Goal: Task Accomplishment & Management: Use online tool/utility

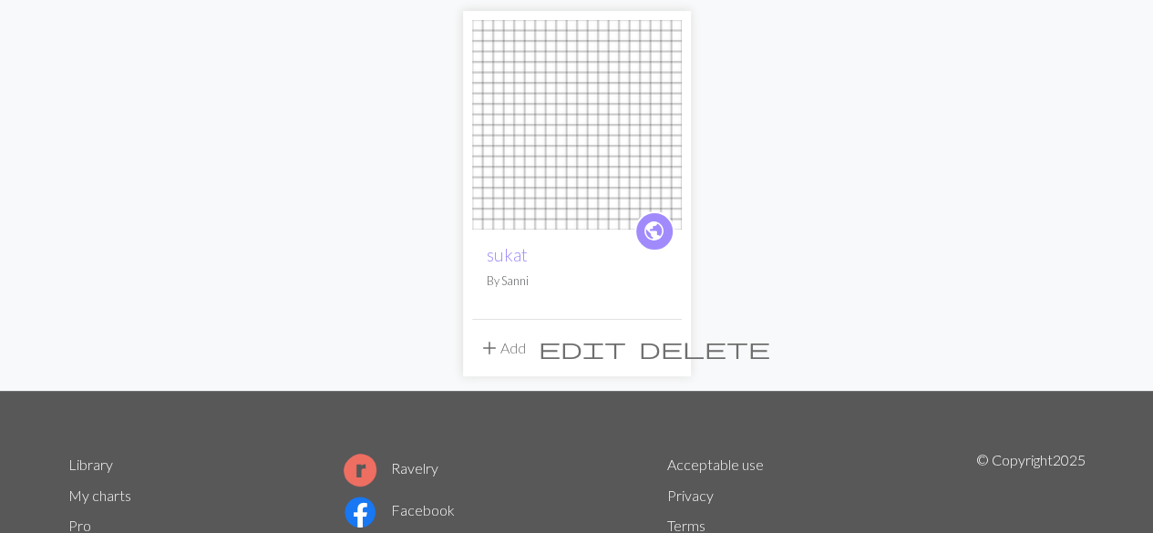
scroll to position [160, 0]
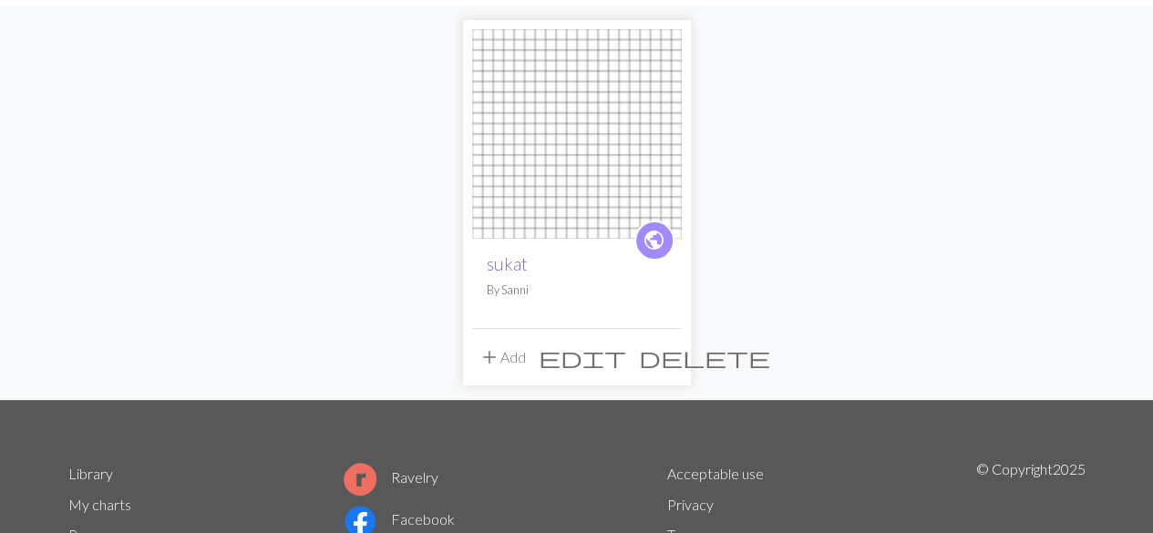
click at [508, 264] on link "sukat" at bounding box center [507, 263] width 41 height 21
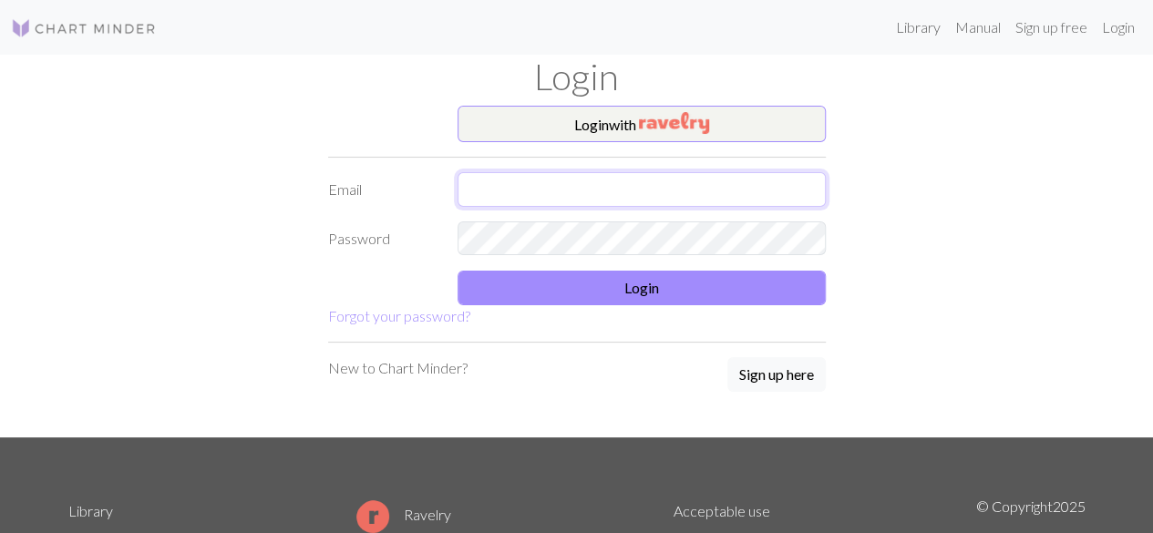
click at [589, 187] on input "text" at bounding box center [642, 189] width 368 height 35
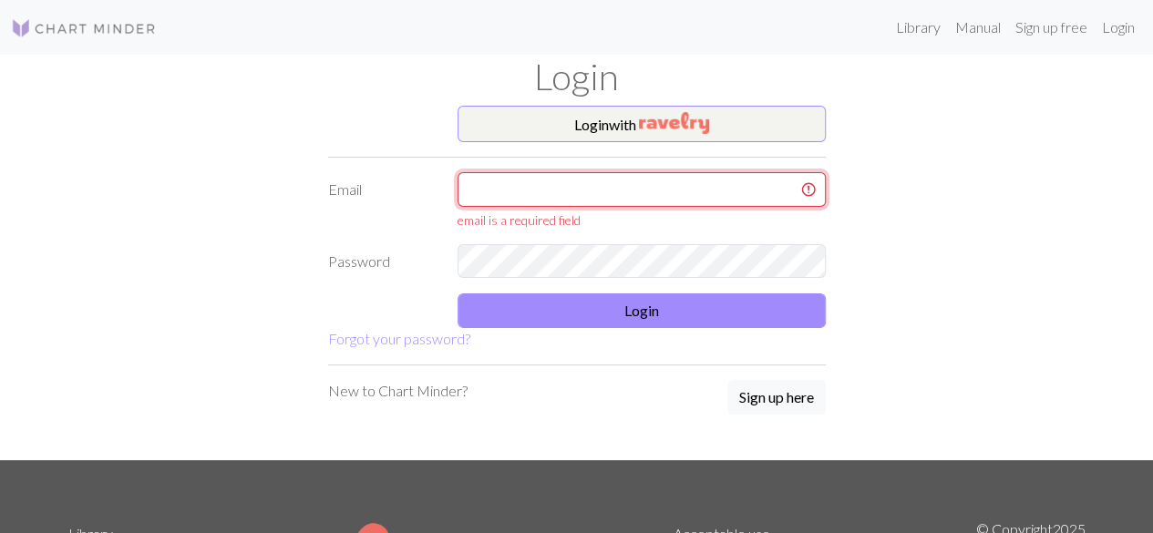
type input "sanni.auranen@hotmail.fi"
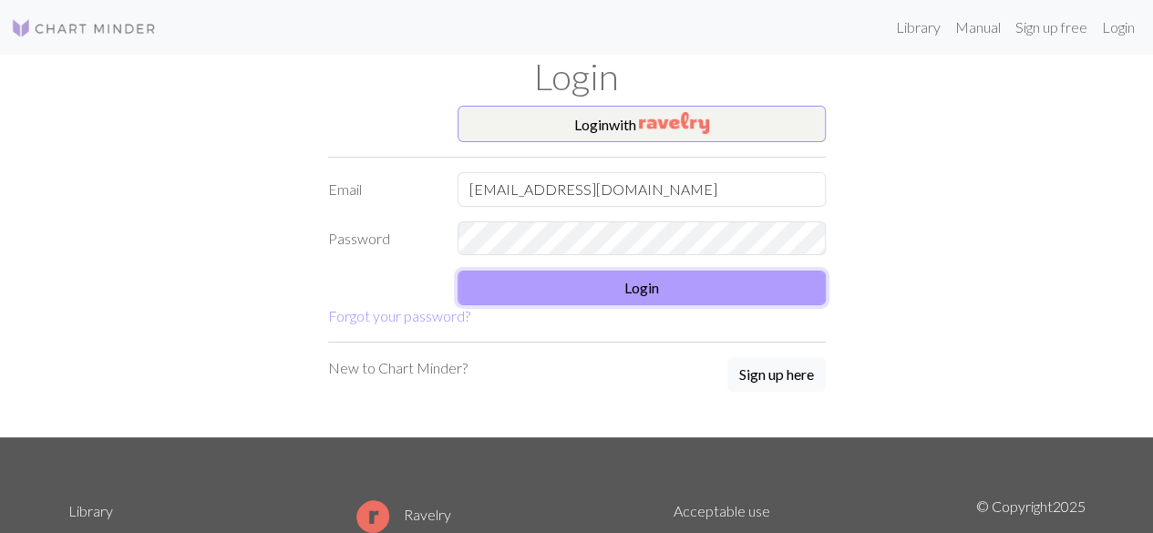
click at [664, 292] on button "Login" at bounding box center [642, 288] width 368 height 35
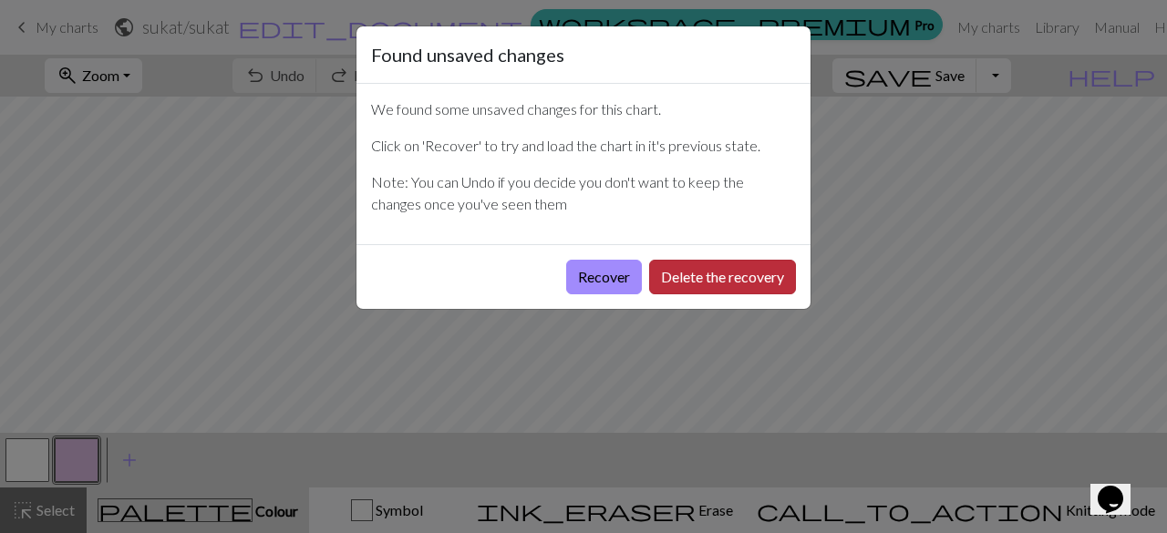
click at [713, 276] on button "Delete the recovery" at bounding box center [722, 277] width 147 height 35
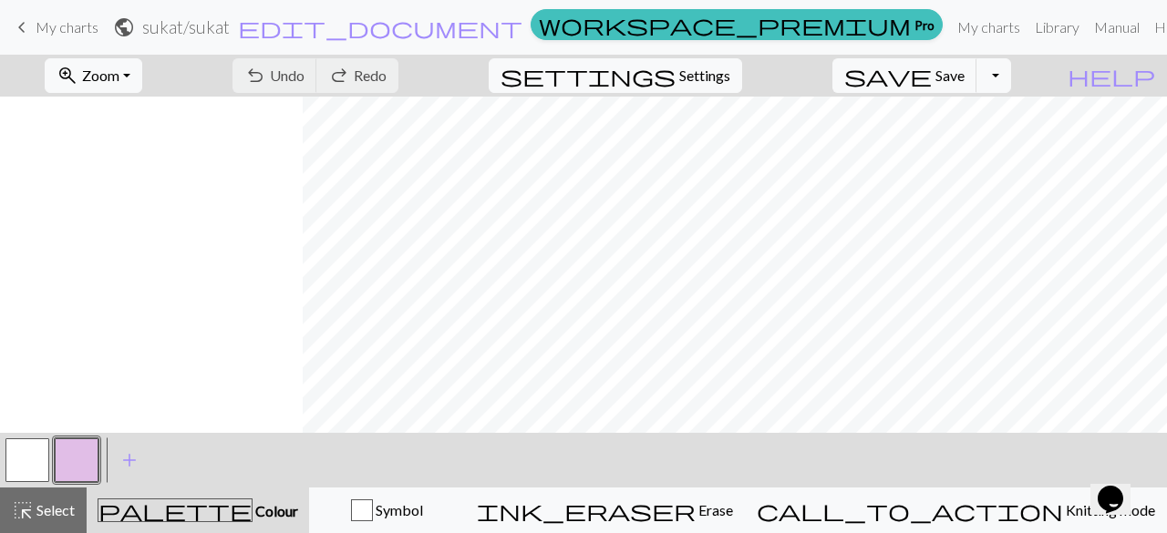
scroll to position [0, 303]
click at [317, 77] on button "undo Undo Undo" at bounding box center [275, 75] width 85 height 35
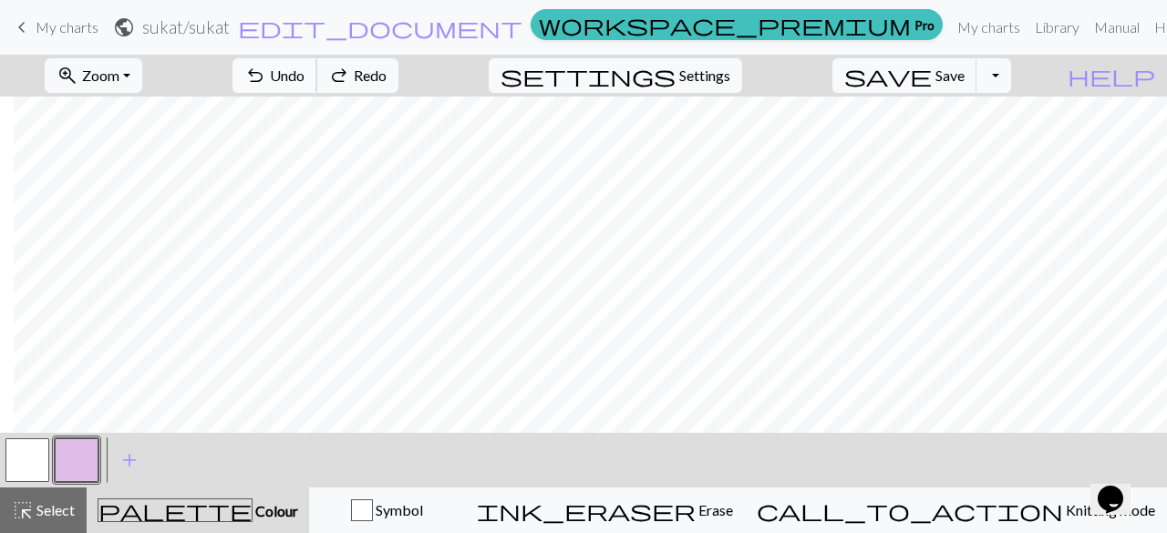
click at [317, 77] on button "undo Undo Undo" at bounding box center [275, 75] width 85 height 35
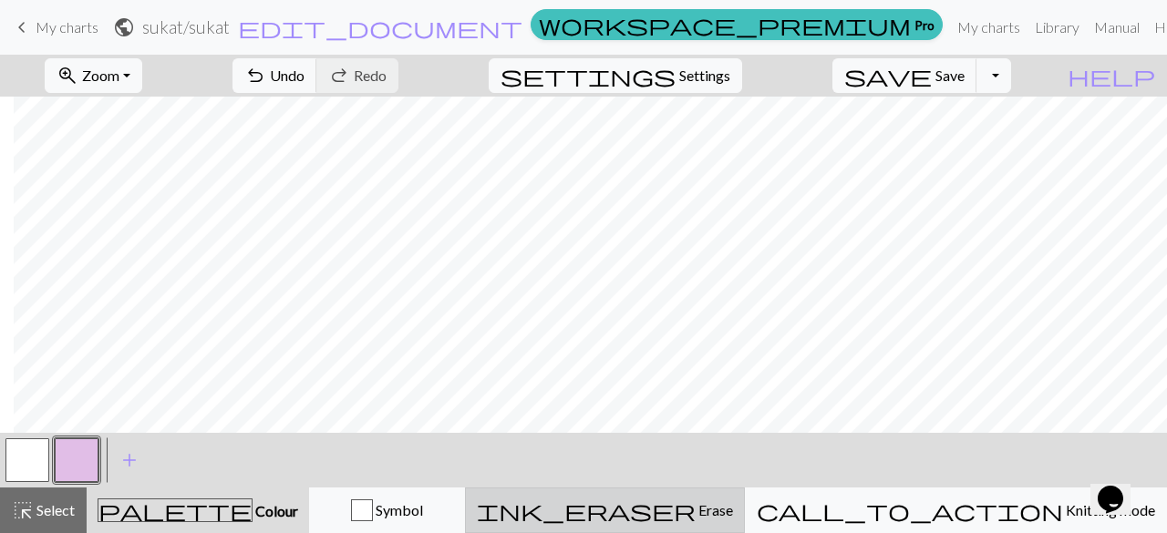
click at [717, 502] on div "ink_eraser Erase Erase" at bounding box center [605, 511] width 256 height 22
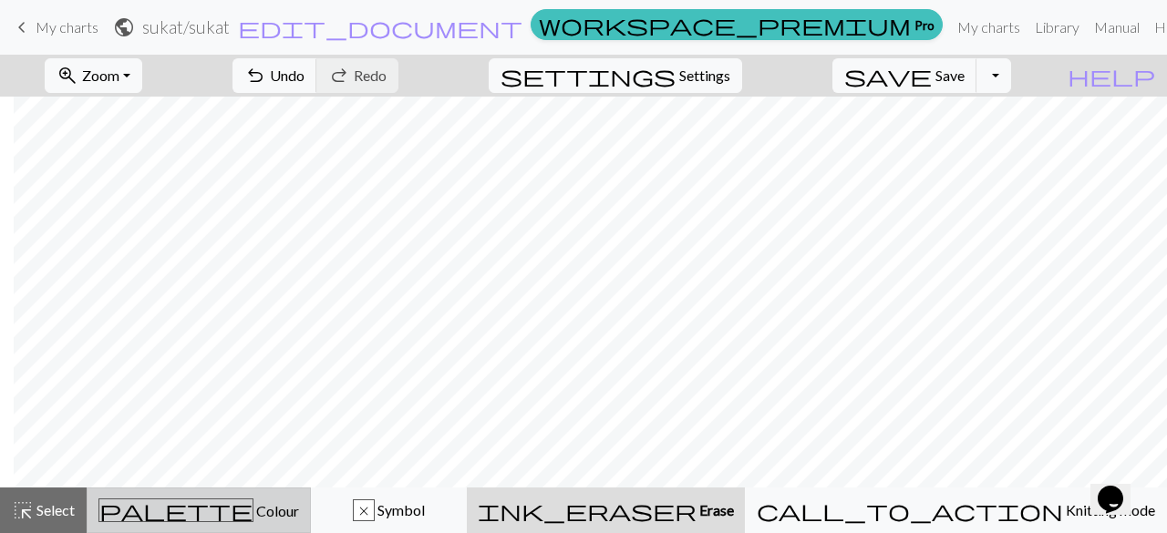
click at [233, 521] on div "palette Colour Colour" at bounding box center [198, 511] width 201 height 24
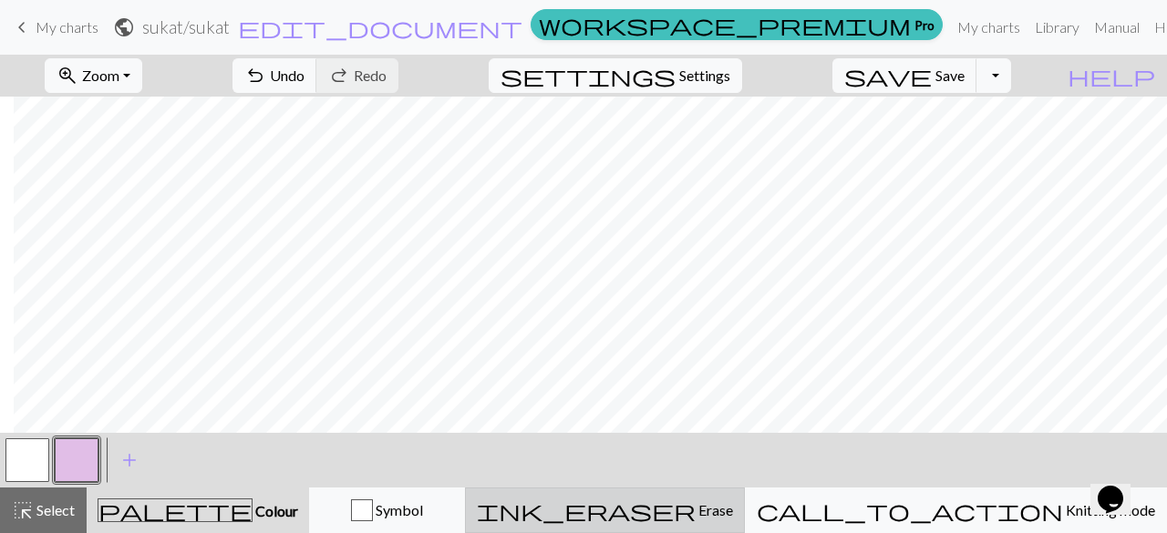
click at [745, 496] on button "ink_eraser Erase Erase" at bounding box center [605, 511] width 280 height 46
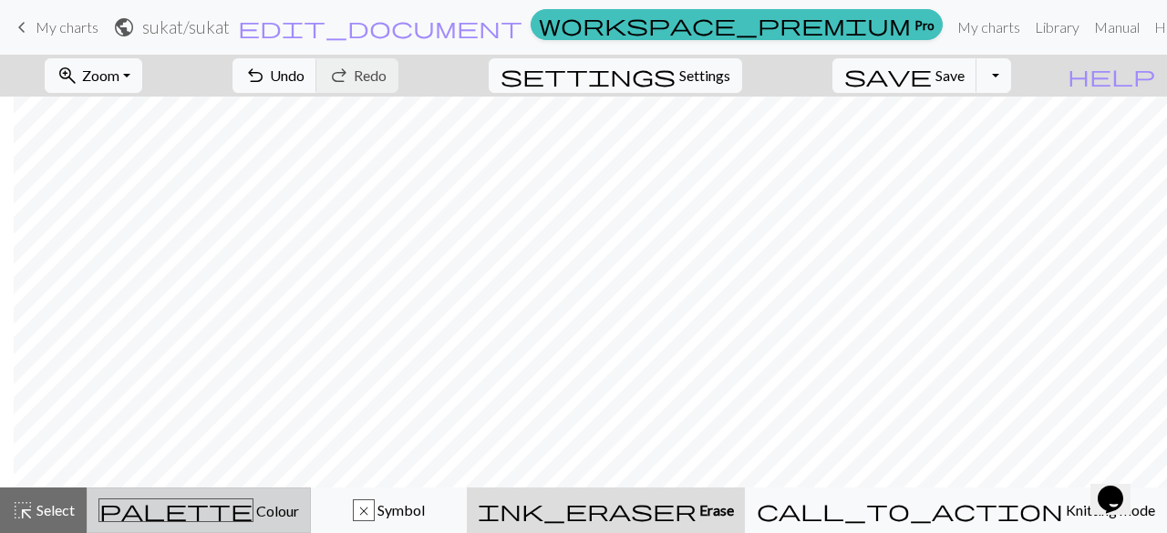
click at [253, 517] on span "Colour" at bounding box center [276, 510] width 46 height 17
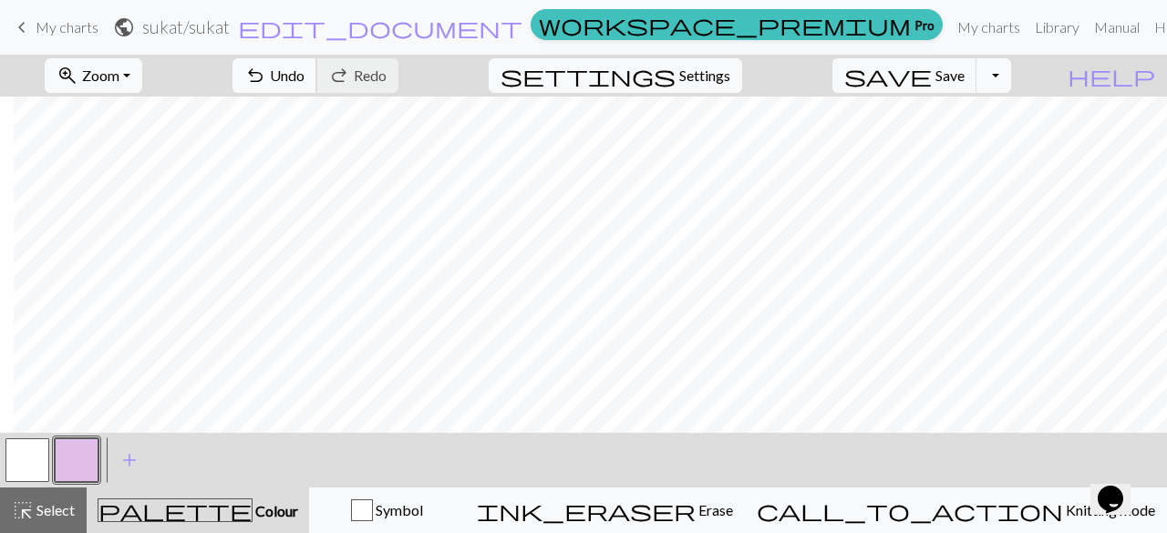
click at [305, 78] on span "Undo" at bounding box center [287, 75] width 35 height 17
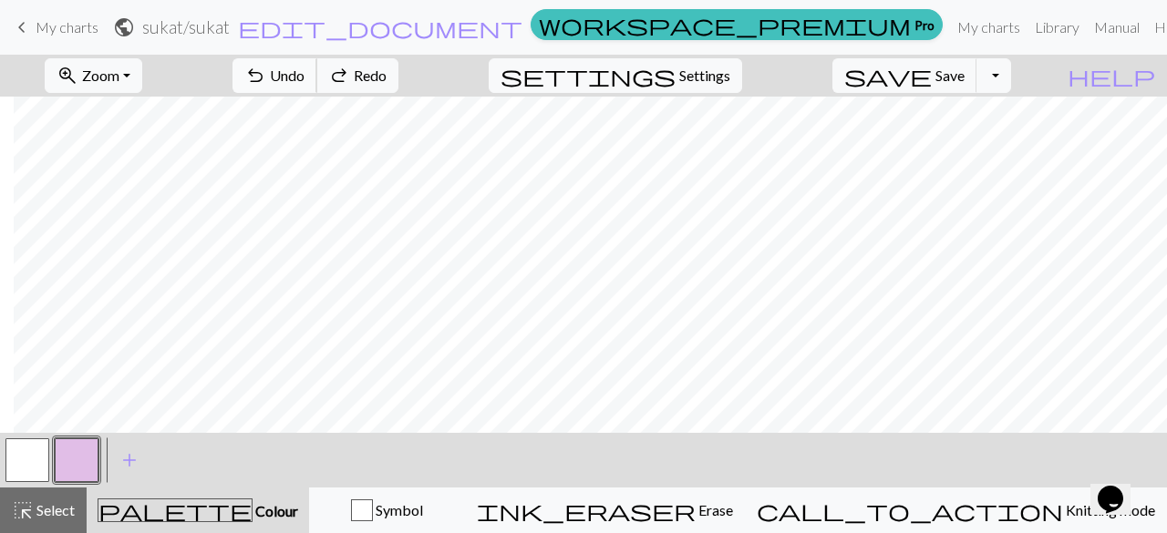
click at [305, 78] on span "Undo" at bounding box center [287, 75] width 35 height 17
click at [384, 78] on div "undo Undo Undo redo Redo Redo" at bounding box center [315, 76] width 193 height 42
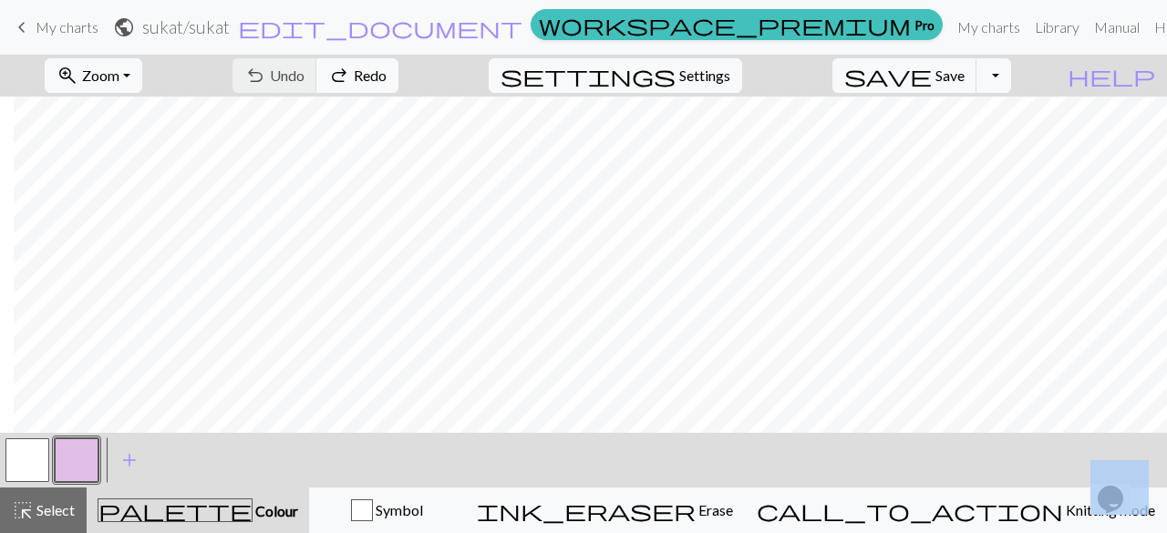
click at [384, 78] on div "undo Undo Undo redo Redo Redo" at bounding box center [315, 76] width 193 height 42
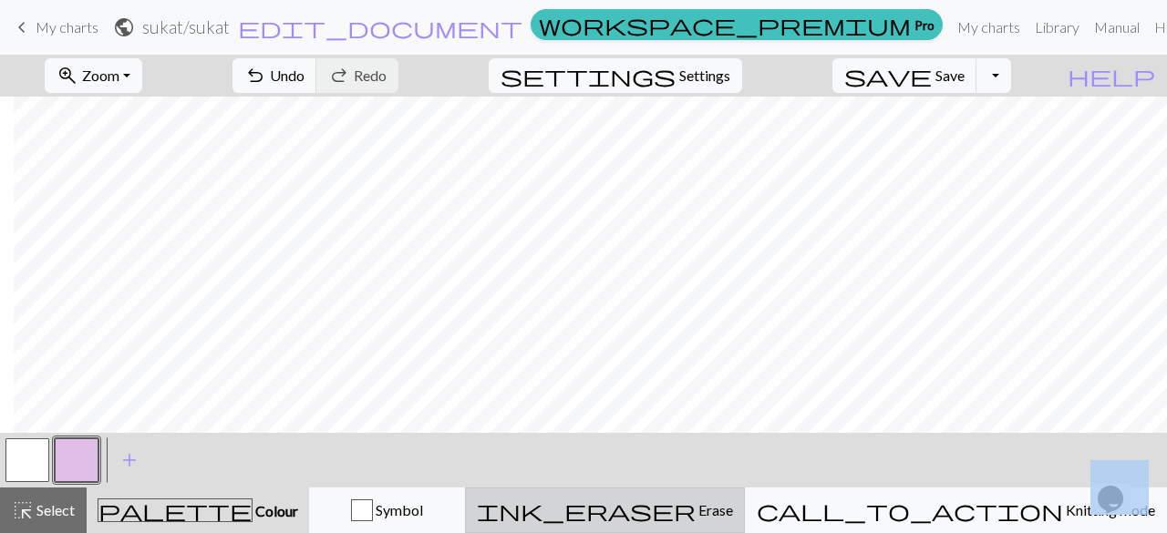
click at [737, 526] on button "ink_eraser Erase Erase" at bounding box center [605, 511] width 280 height 46
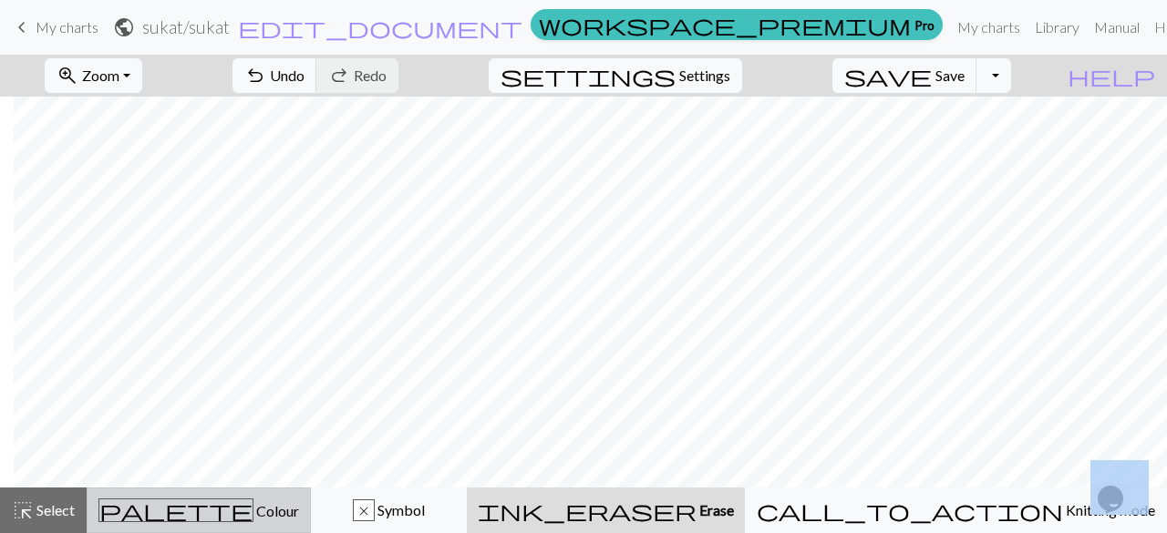
click at [224, 524] on button "palette Colour Colour" at bounding box center [199, 511] width 224 height 46
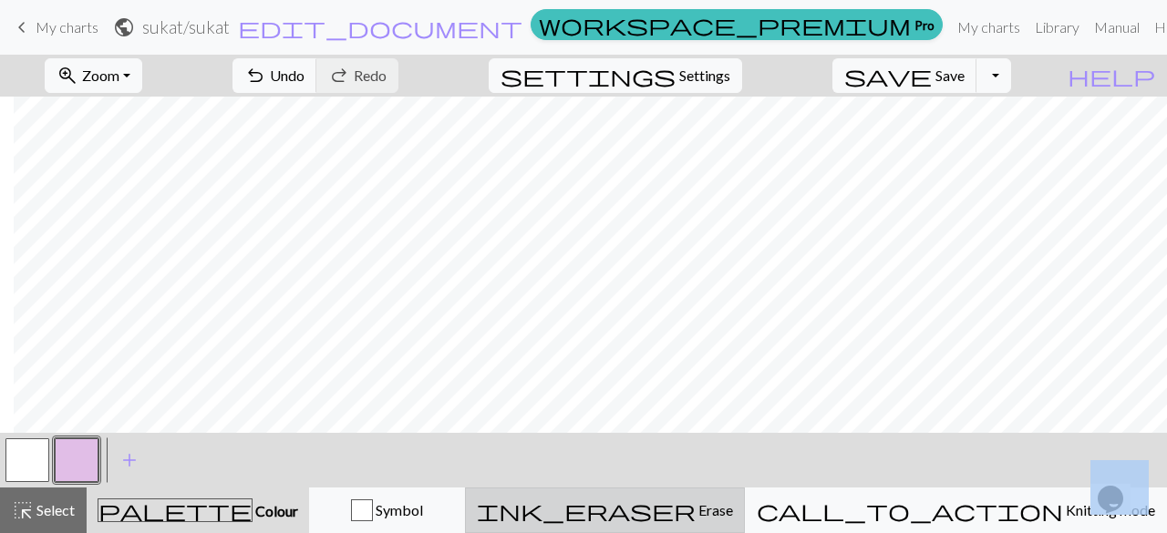
click at [733, 508] on span "Erase" at bounding box center [714, 509] width 37 height 17
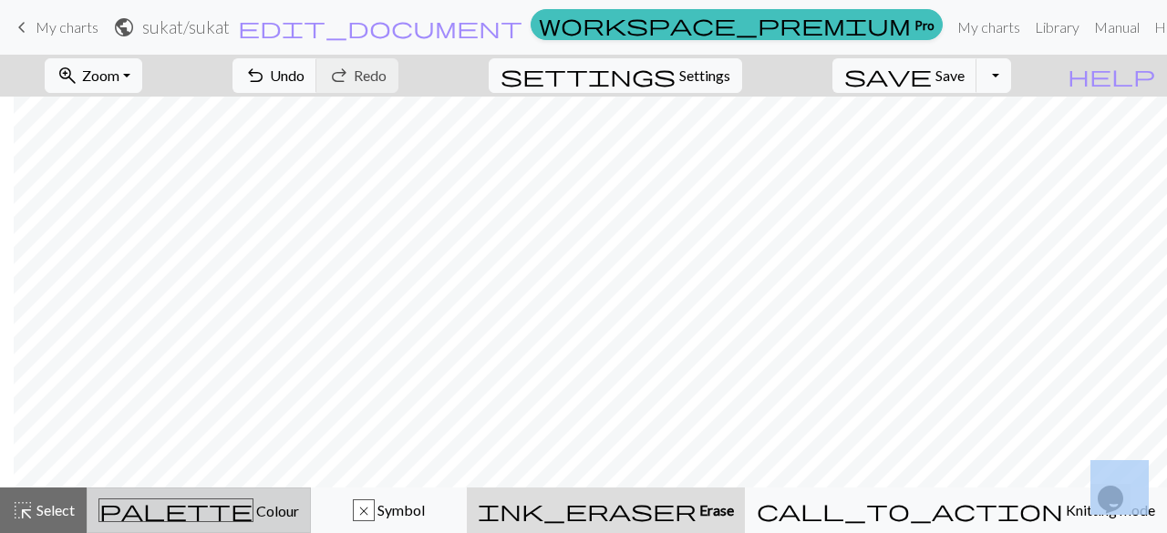
click at [253, 510] on span "Colour" at bounding box center [276, 510] width 46 height 17
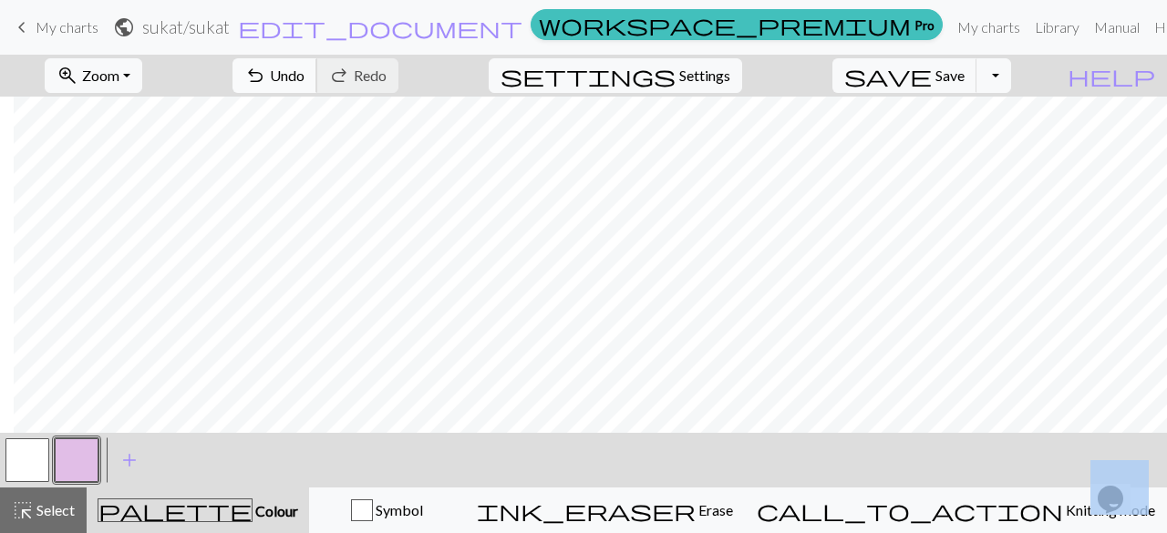
click at [305, 78] on span "Undo" at bounding box center [287, 75] width 35 height 17
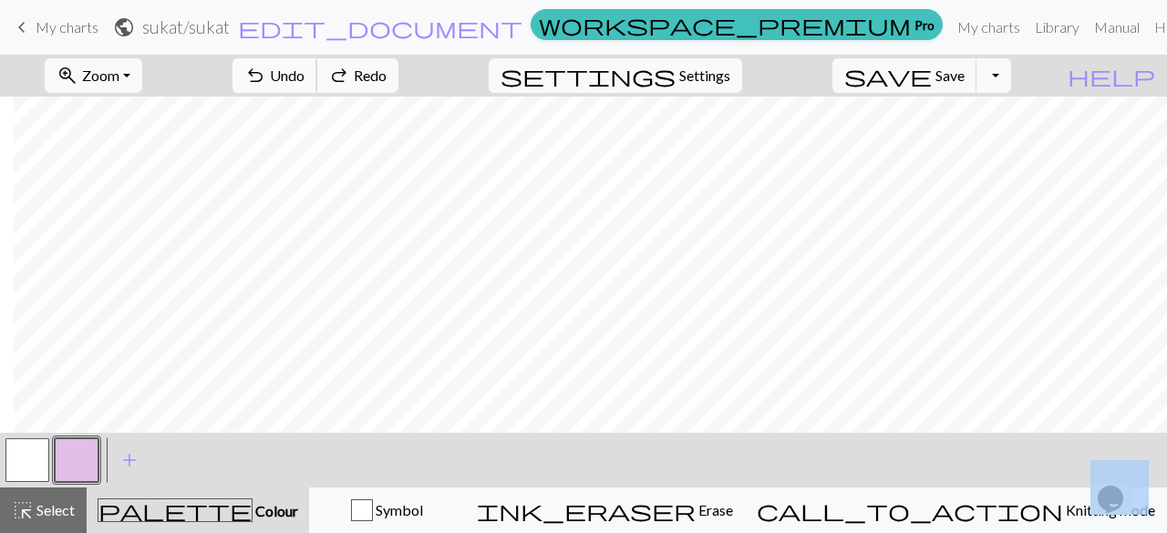
click at [305, 78] on span "Undo" at bounding box center [287, 75] width 35 height 17
click at [253, 513] on span "Colour" at bounding box center [276, 510] width 46 height 17
click at [305, 78] on span "Undo" at bounding box center [287, 75] width 35 height 17
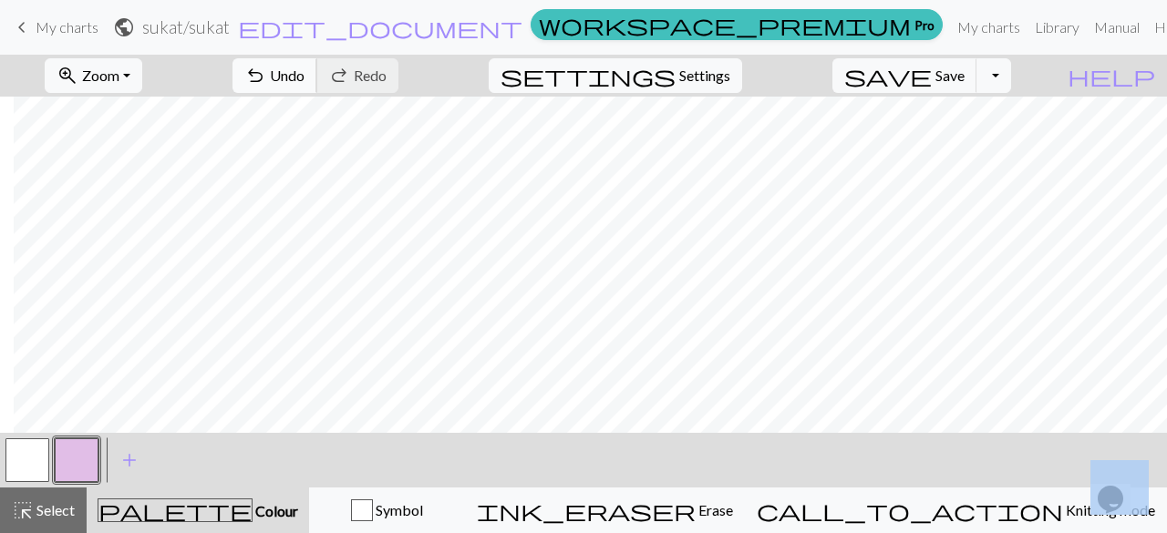
click at [305, 83] on span "Undo" at bounding box center [287, 75] width 35 height 17
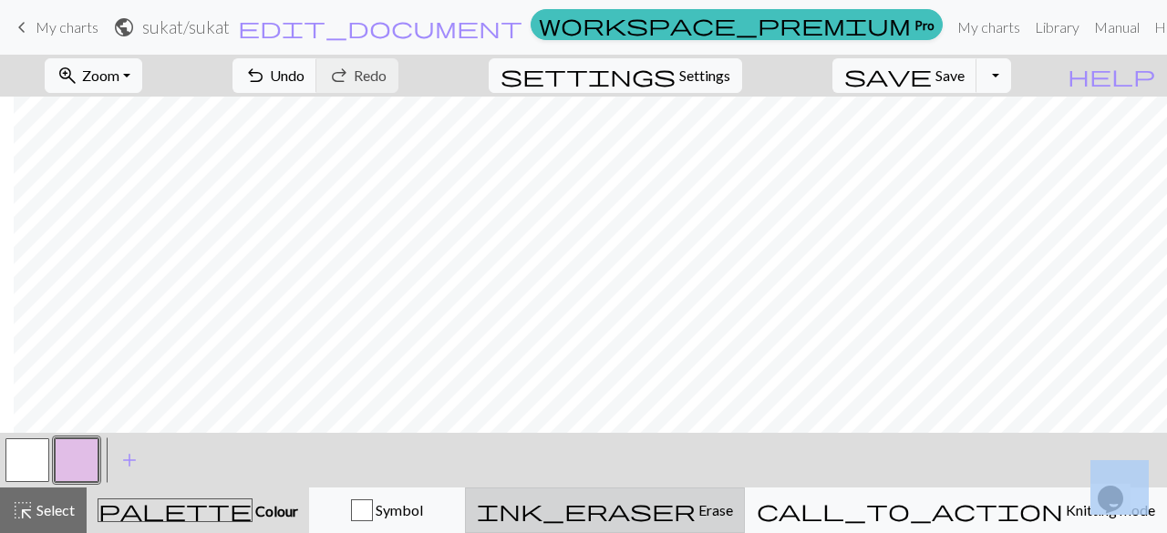
click at [696, 514] on span "ink_eraser" at bounding box center [586, 511] width 219 height 26
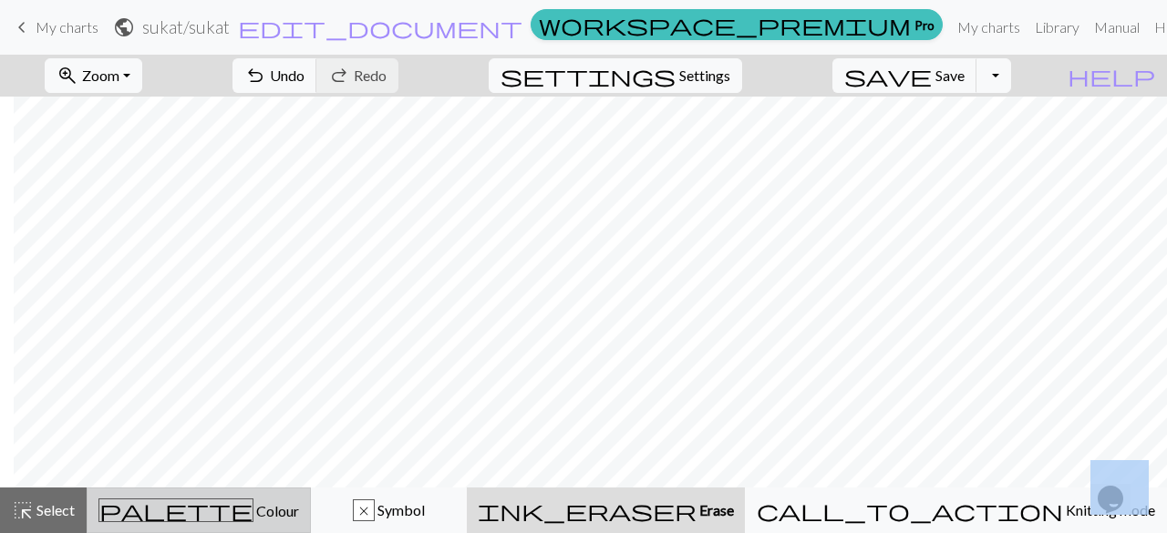
click at [253, 512] on span "Colour" at bounding box center [276, 510] width 46 height 17
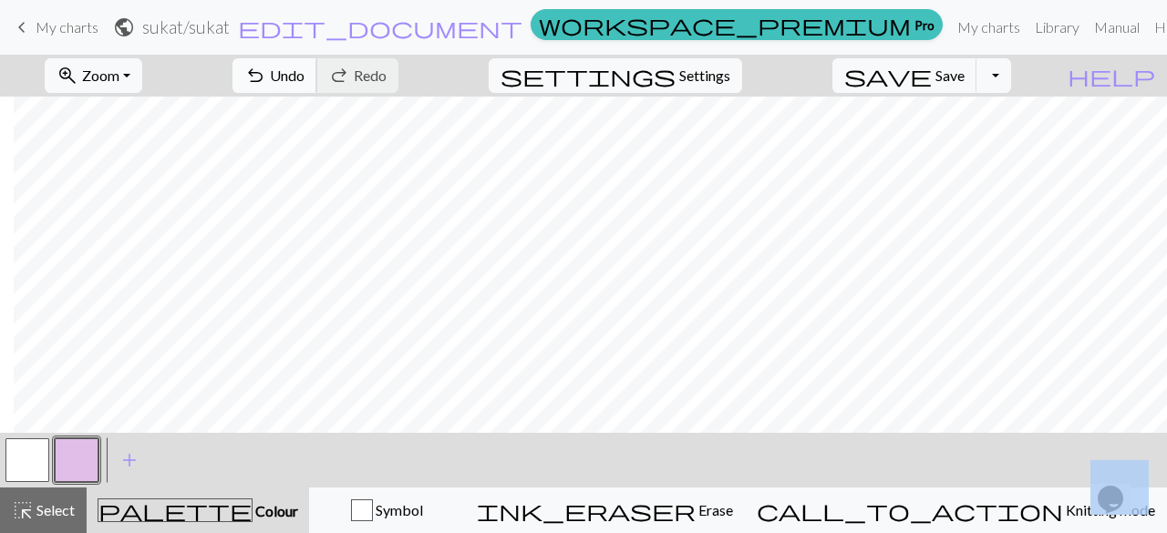
click at [305, 74] on span "Undo" at bounding box center [287, 75] width 35 height 17
drag, startPoint x: 396, startPoint y: 90, endPoint x: 383, endPoint y: 79, distance: 16.8
click at [305, 79] on span "Undo" at bounding box center [287, 75] width 35 height 17
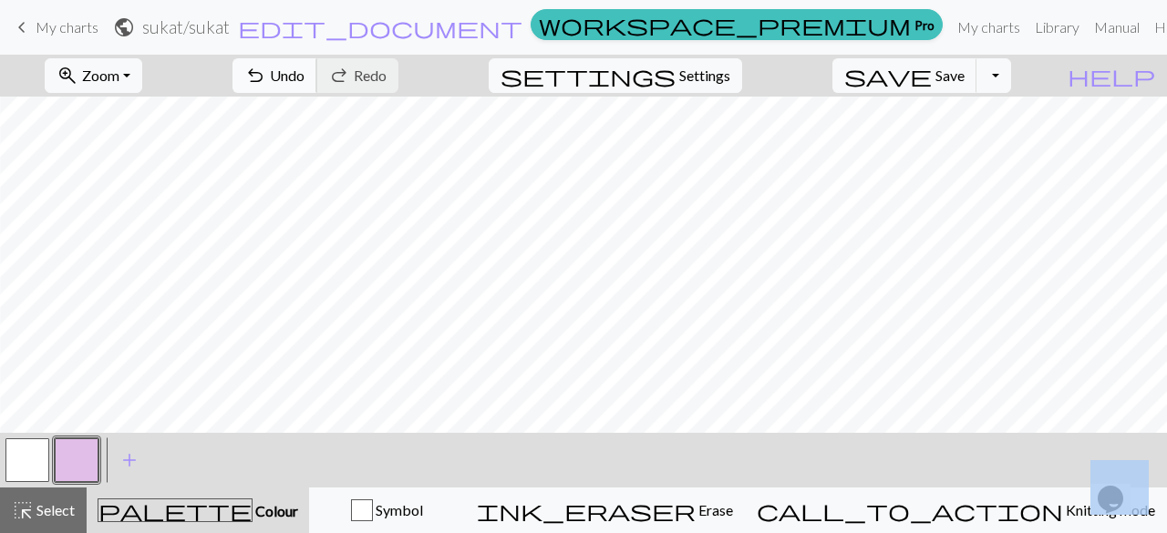
click at [305, 78] on span "Undo" at bounding box center [287, 75] width 35 height 17
click at [305, 74] on span "Undo" at bounding box center [287, 75] width 35 height 17
click at [305, 70] on span "Undo" at bounding box center [287, 75] width 35 height 17
click at [317, 85] on button "undo Undo Undo" at bounding box center [275, 75] width 85 height 35
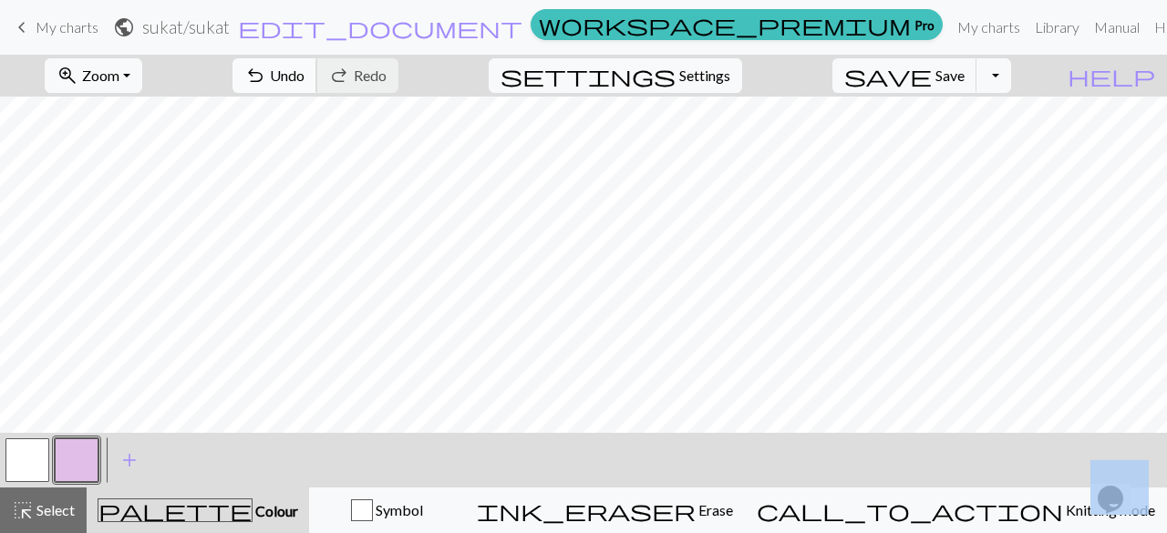
click at [317, 61] on button "undo Undo Undo" at bounding box center [275, 75] width 85 height 35
click at [305, 80] on span "Undo" at bounding box center [287, 75] width 35 height 17
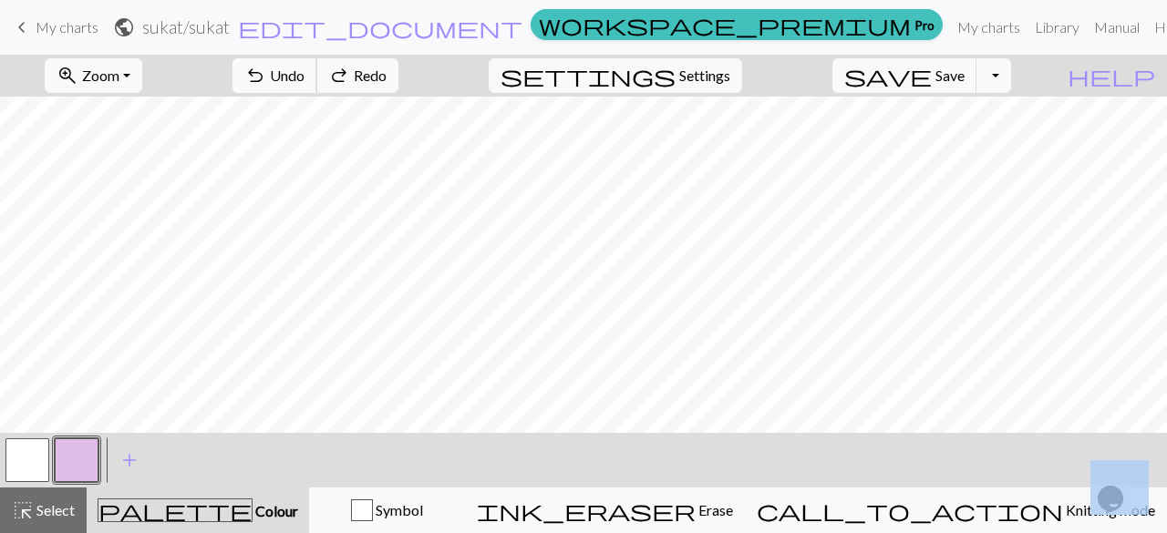
click at [305, 80] on span "Undo" at bounding box center [287, 75] width 35 height 17
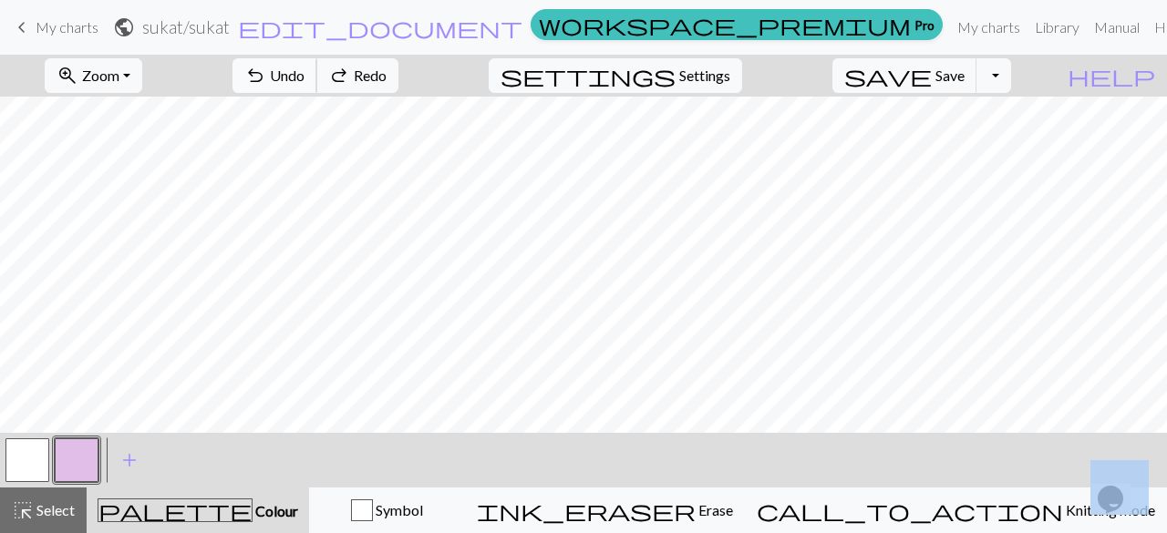
click at [305, 80] on span "Undo" at bounding box center [287, 75] width 35 height 17
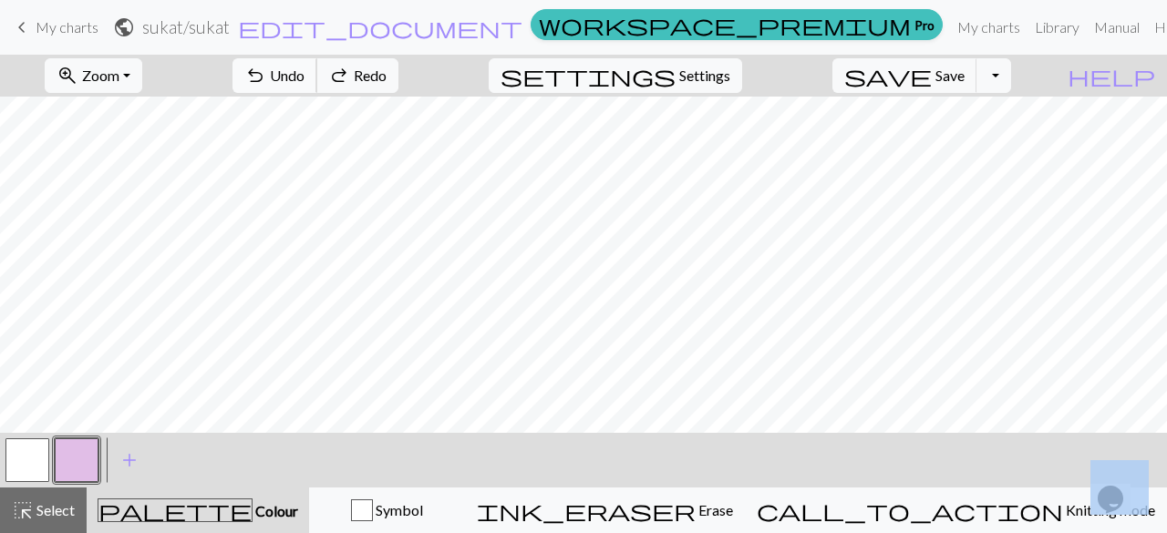
click at [305, 80] on span "Undo" at bounding box center [287, 75] width 35 height 17
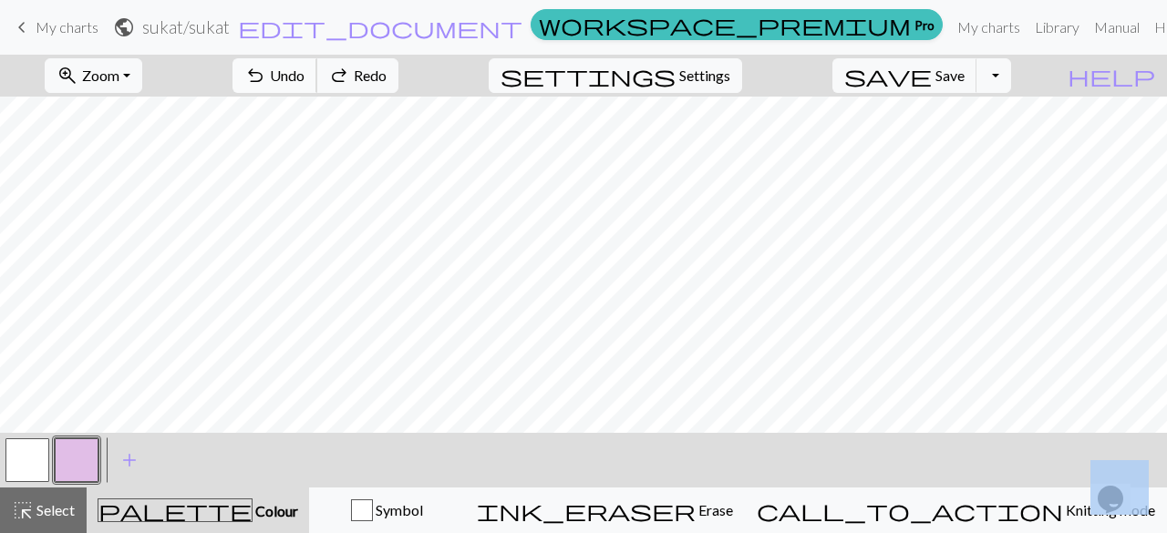
click at [305, 80] on span "Undo" at bounding box center [287, 75] width 35 height 17
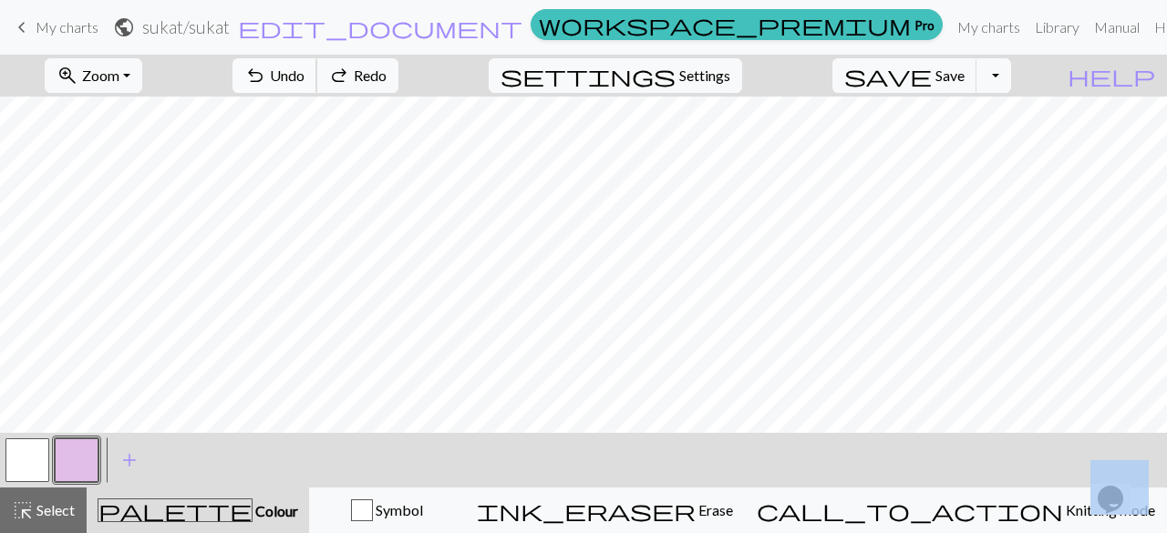
click at [305, 80] on span "Undo" at bounding box center [287, 75] width 35 height 17
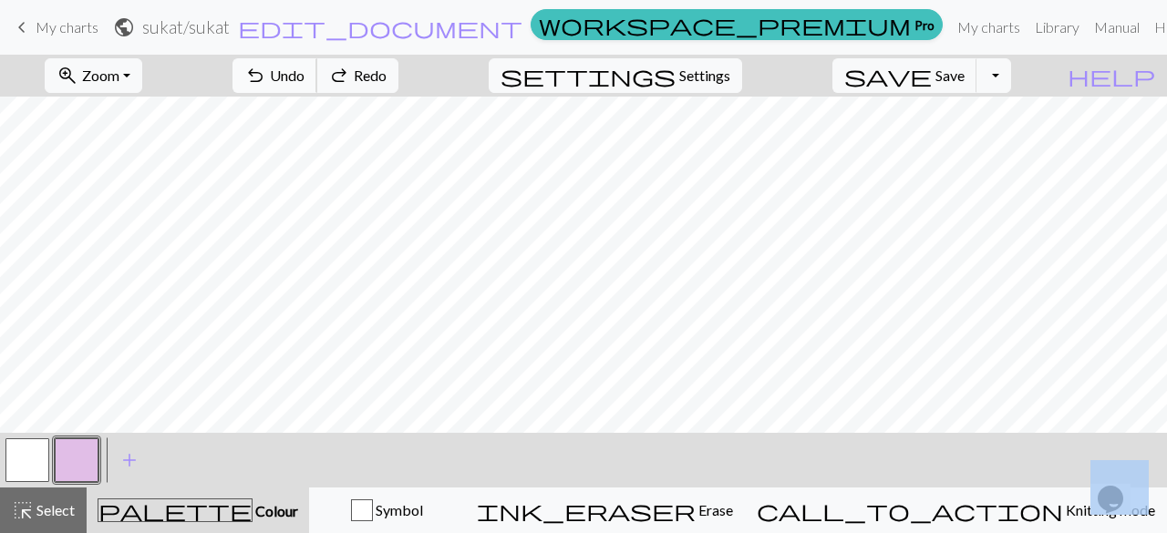
click at [305, 80] on span "Undo" at bounding box center [287, 75] width 35 height 17
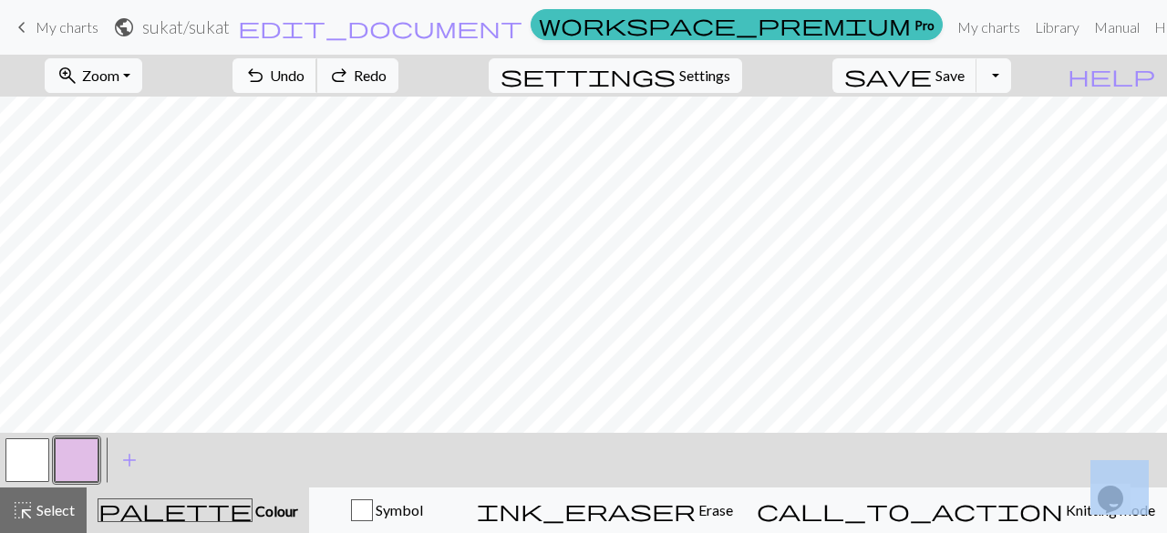
click at [305, 80] on span "Undo" at bounding box center [287, 75] width 35 height 17
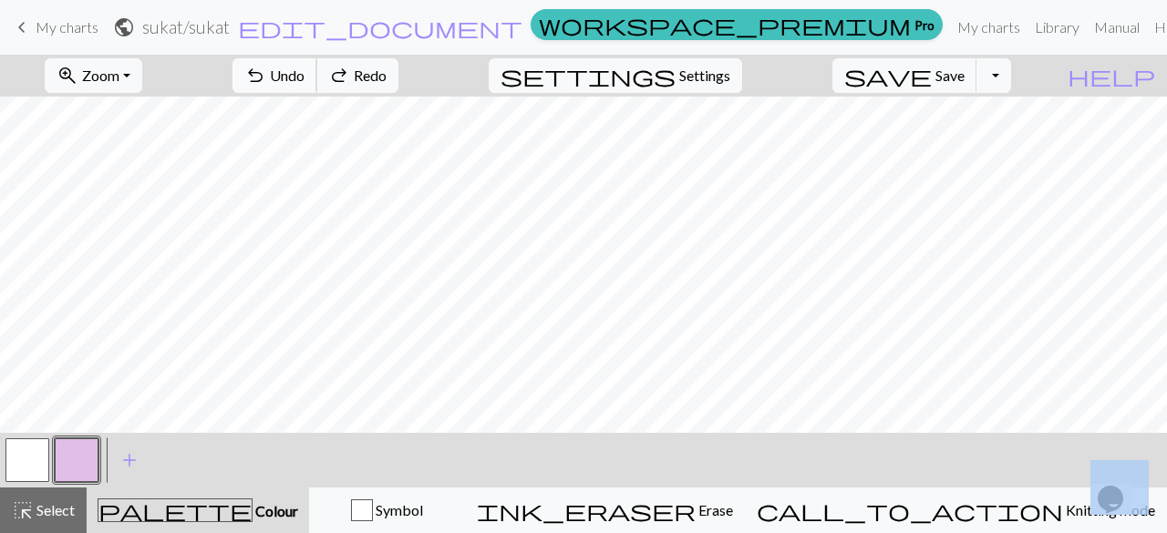
click at [305, 80] on span "Undo" at bounding box center [287, 75] width 35 height 17
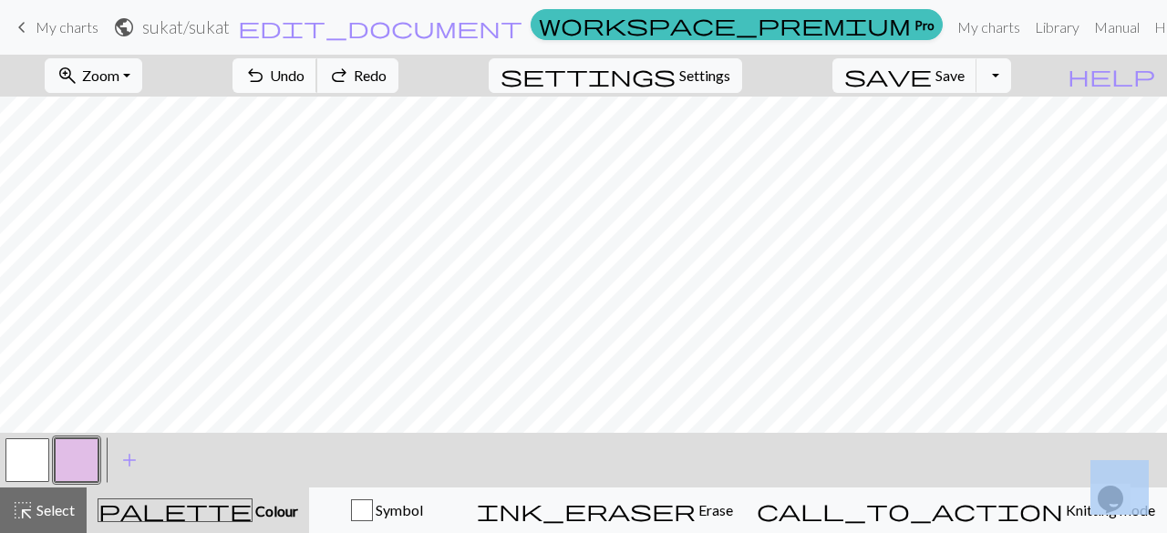
click at [305, 80] on span "Undo" at bounding box center [287, 75] width 35 height 17
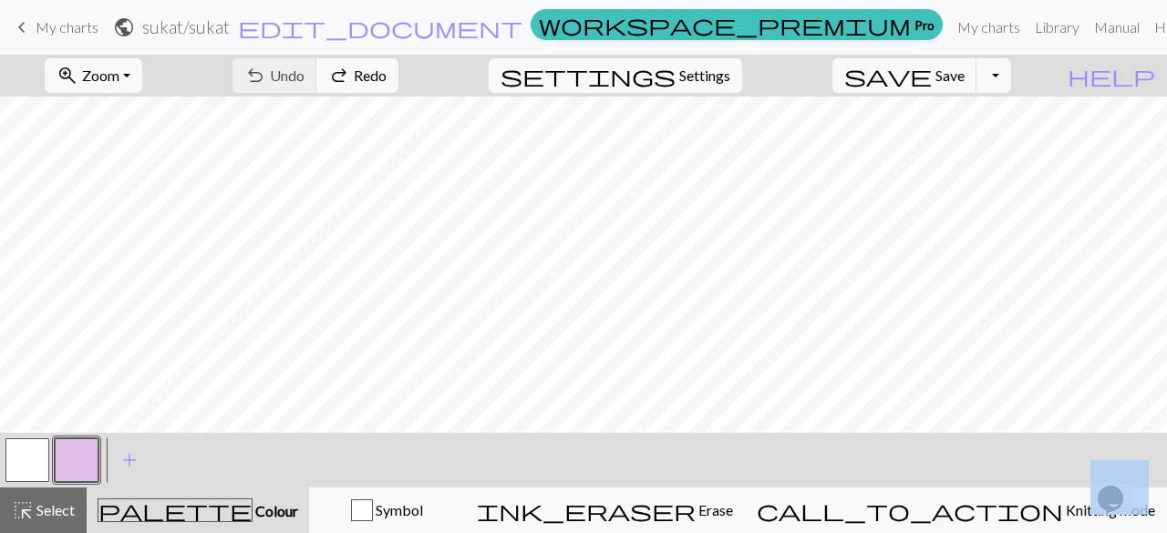
click at [387, 80] on div "undo Undo Undo redo Redo Redo" at bounding box center [315, 76] width 193 height 42
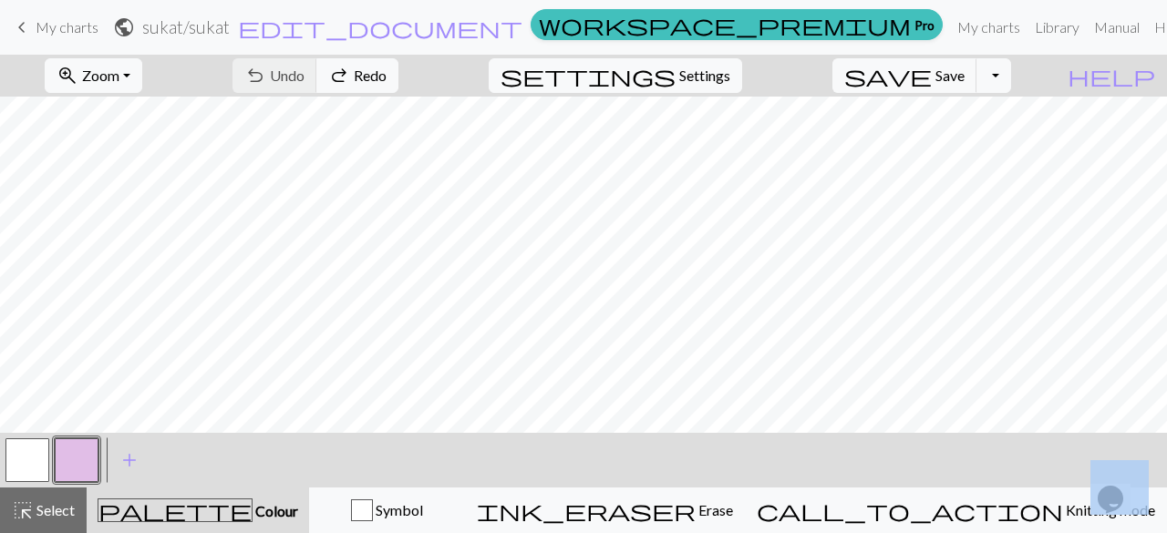
click at [387, 80] on div "undo Undo Undo redo Redo Redo" at bounding box center [315, 76] width 193 height 42
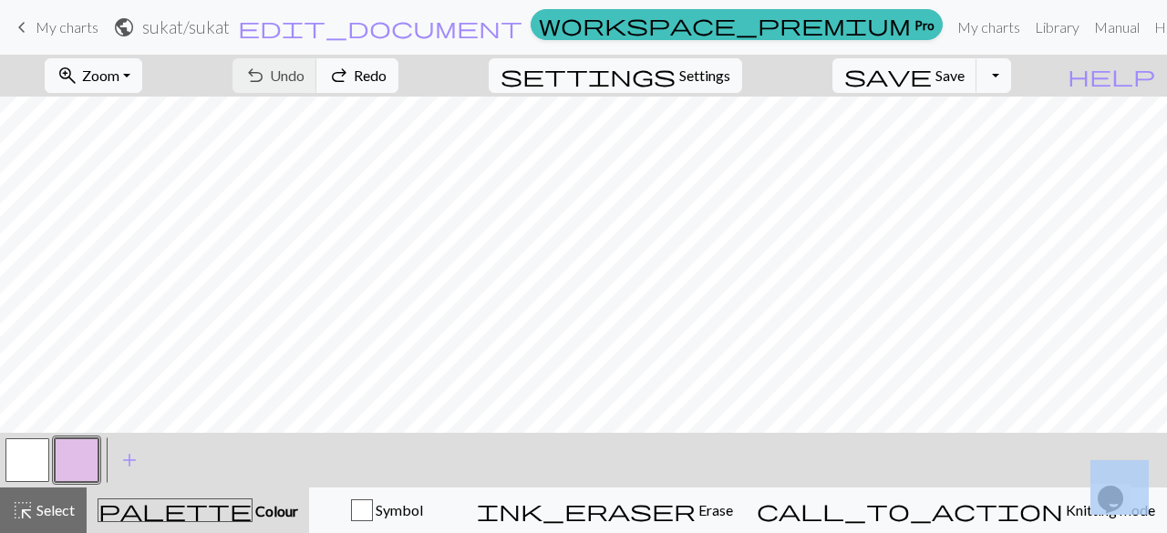
click at [387, 80] on div "undo Undo Undo redo Redo Redo" at bounding box center [315, 76] width 193 height 42
click at [50, 26] on span "My charts" at bounding box center [67, 26] width 63 height 17
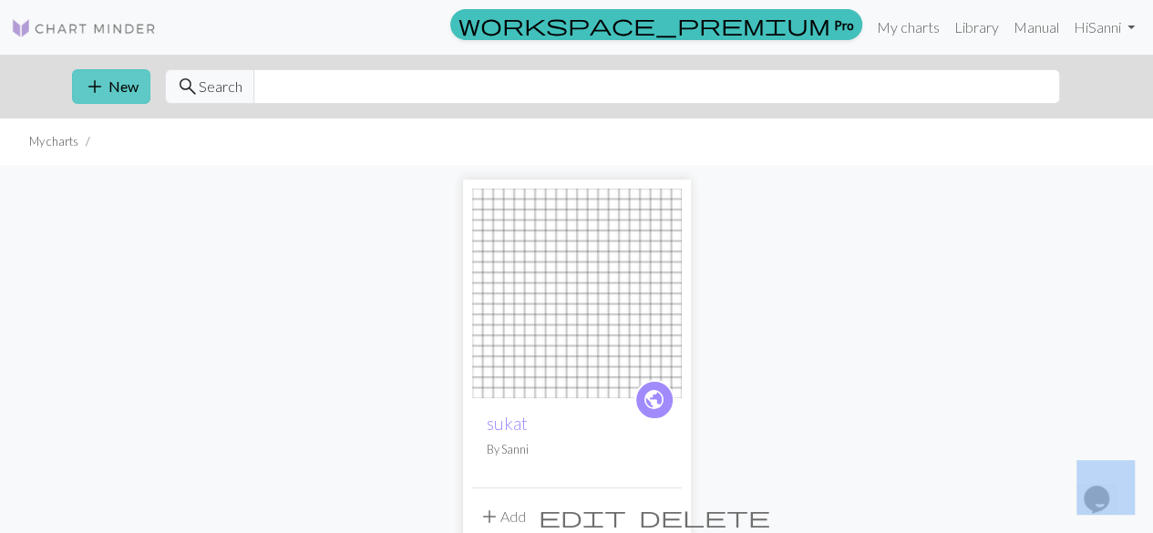
click at [108, 92] on button "add New" at bounding box center [111, 86] width 78 height 35
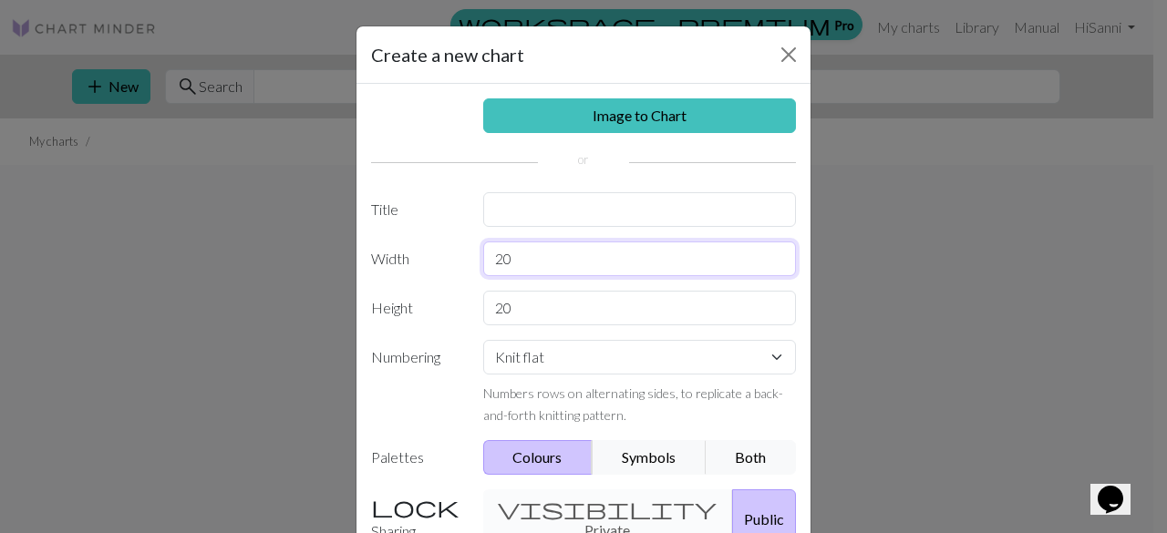
click at [563, 255] on input "20" at bounding box center [640, 259] width 314 height 35
type input "2"
type input "56"
click at [732, 501] on button "Public" at bounding box center [764, 519] width 64 height 59
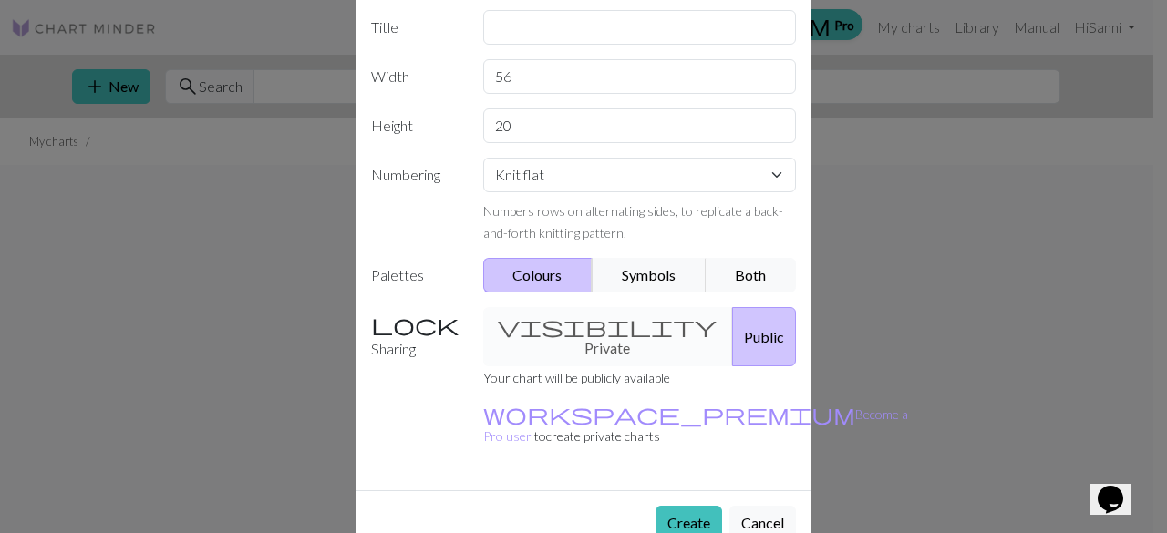
scroll to position [182, 0]
click at [687, 506] on button "Create" at bounding box center [689, 523] width 67 height 35
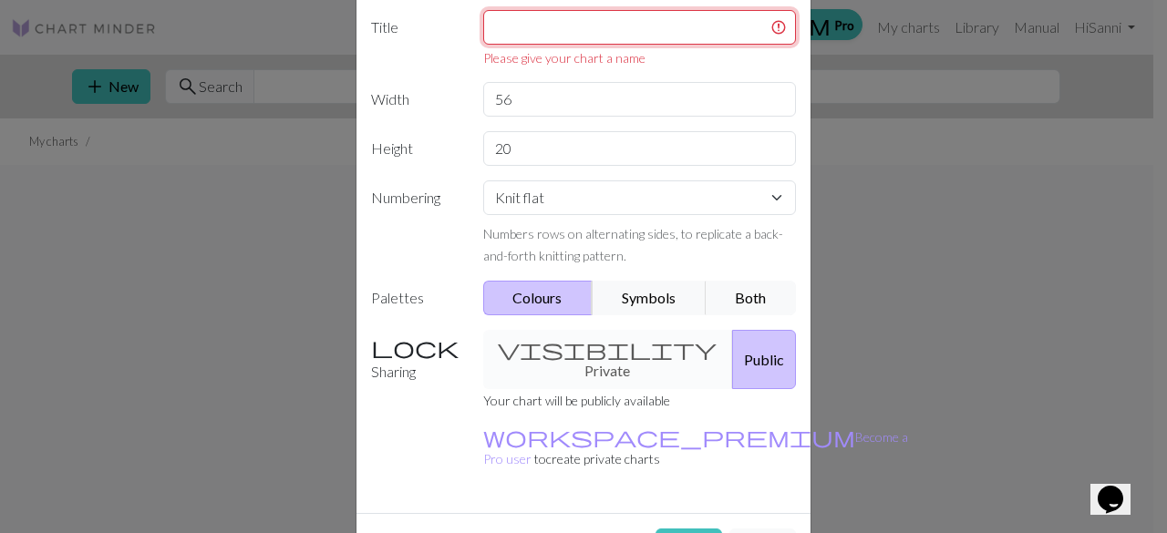
click at [602, 18] on input "text" at bounding box center [640, 27] width 314 height 35
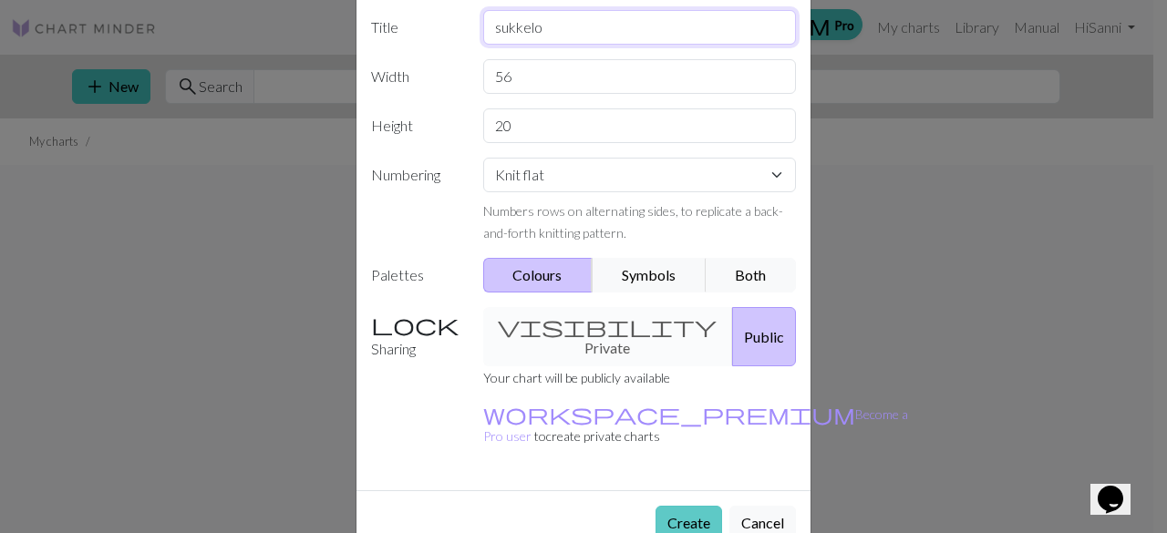
type input "sukkelo"
click at [666, 506] on button "Create" at bounding box center [689, 523] width 67 height 35
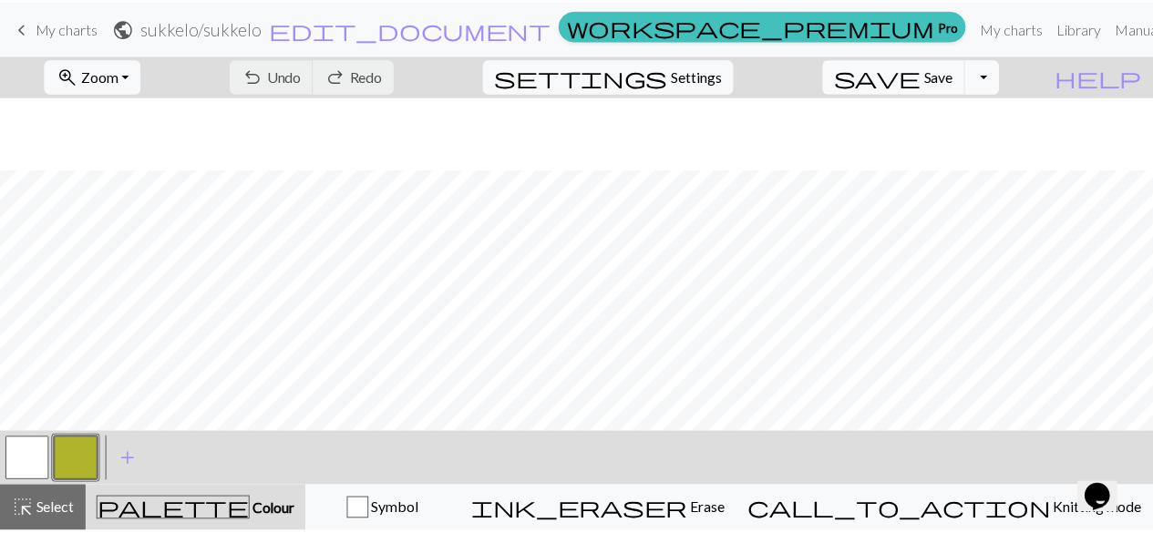
scroll to position [123, 0]
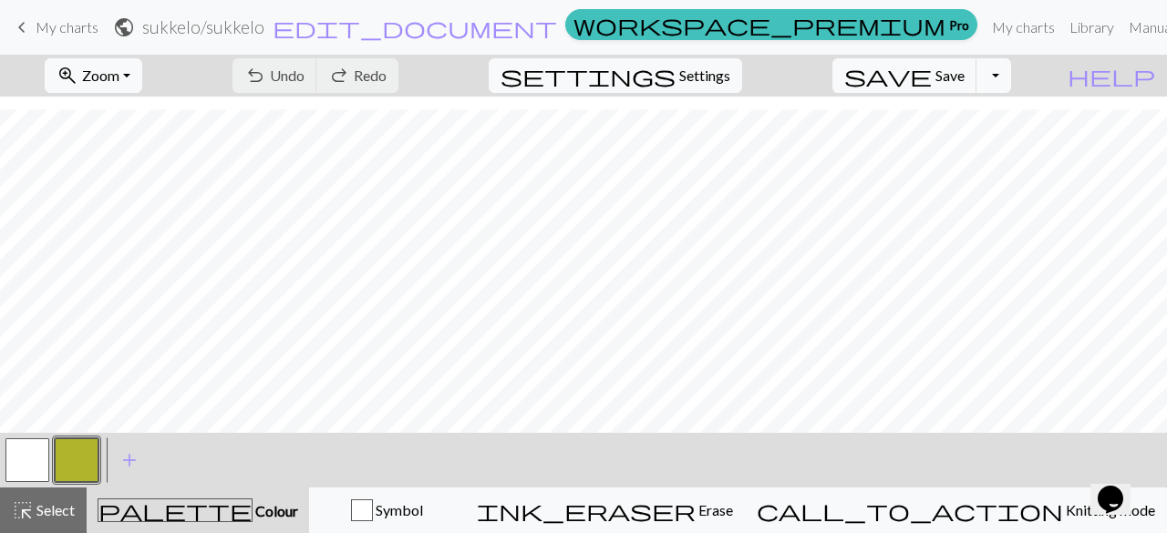
click at [71, 470] on button "button" at bounding box center [77, 461] width 44 height 44
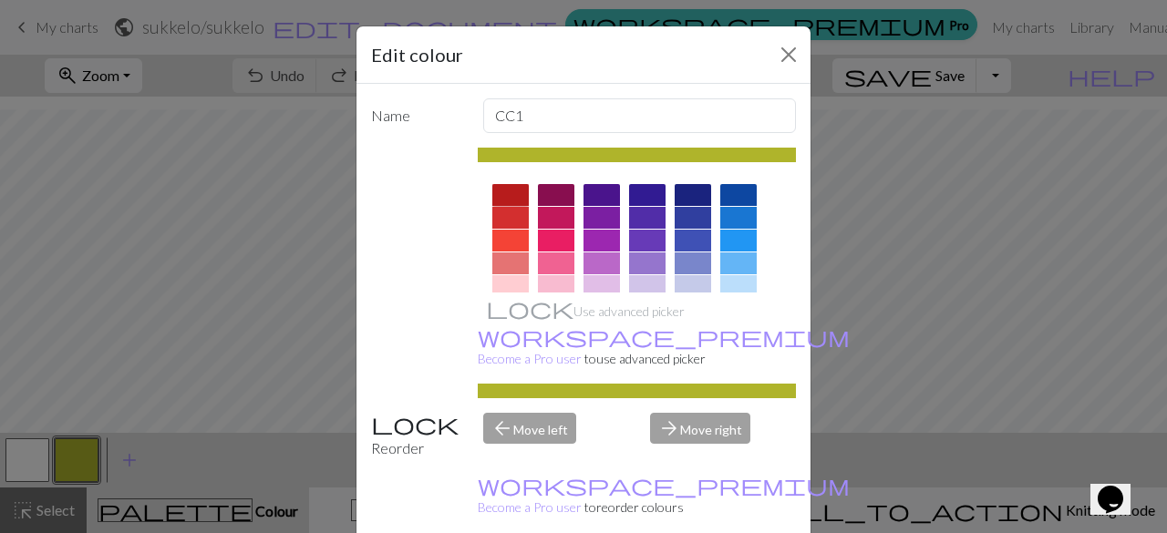
click at [502, 192] on div at bounding box center [510, 195] width 36 height 22
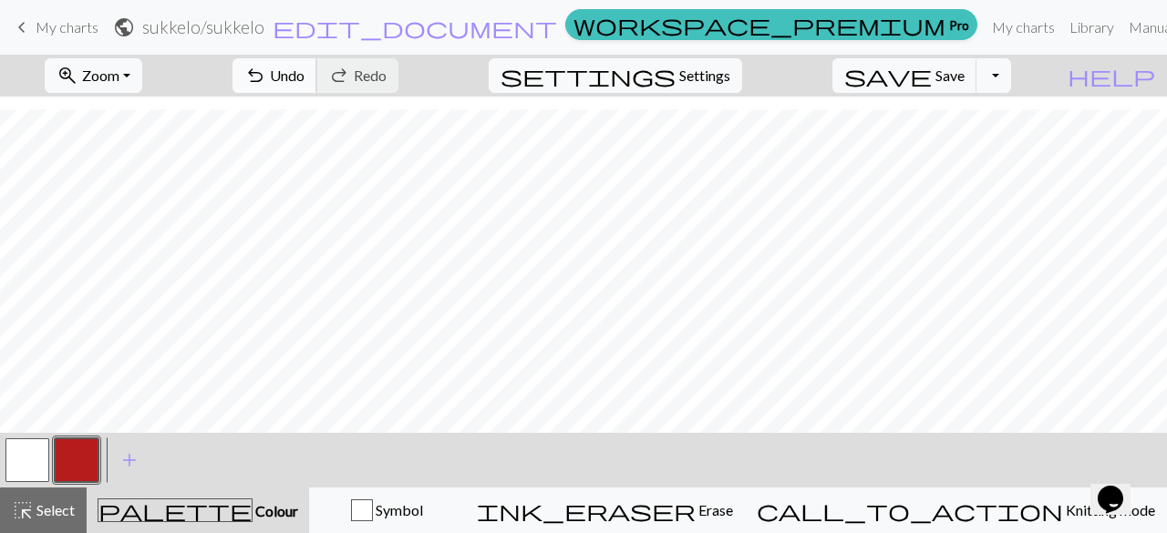
click at [317, 73] on button "undo Undo Undo" at bounding box center [275, 75] width 85 height 35
click at [305, 75] on span "Undo" at bounding box center [287, 75] width 35 height 17
click at [317, 74] on button "undo Undo Undo" at bounding box center [275, 75] width 85 height 35
click at [317, 85] on button "undo Undo Undo" at bounding box center [275, 75] width 85 height 35
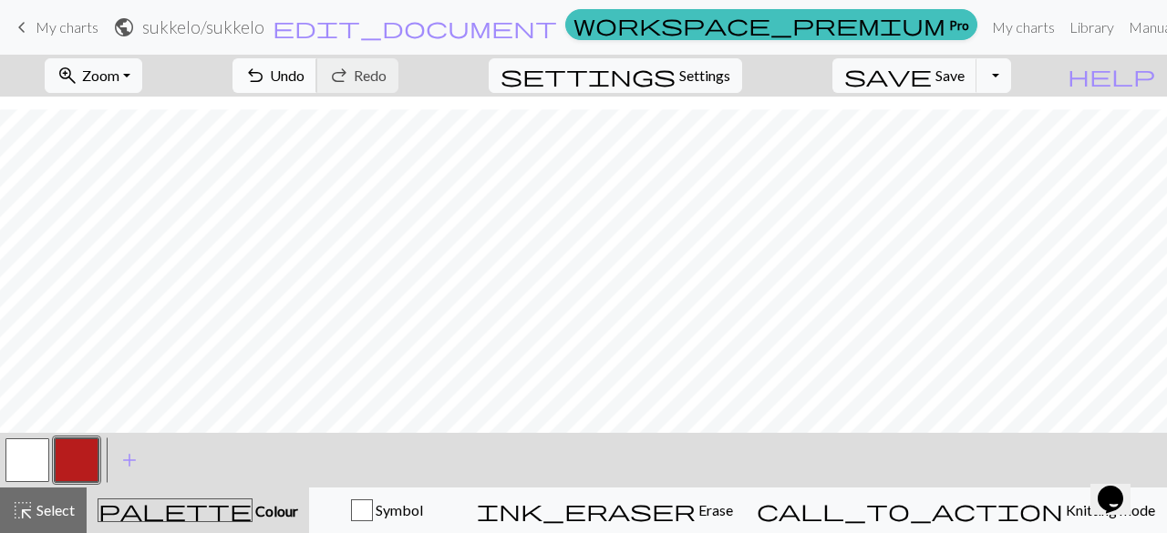
click at [305, 75] on span "Undo" at bounding box center [287, 75] width 35 height 17
click at [317, 86] on button "undo Undo Undo" at bounding box center [275, 75] width 85 height 35
click at [305, 72] on span "Undo" at bounding box center [287, 75] width 35 height 17
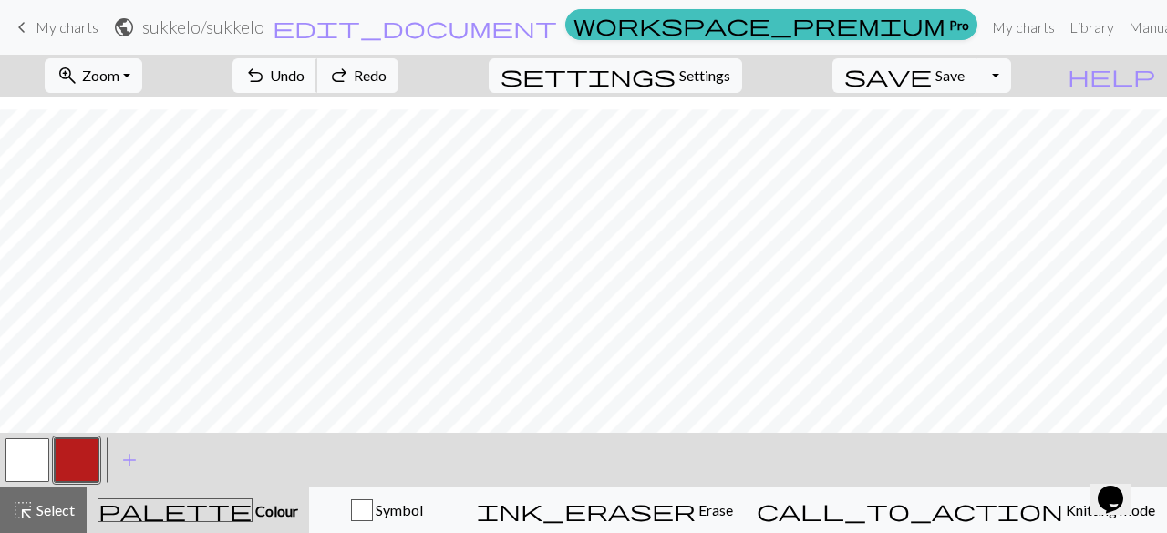
click at [305, 72] on span "Undo" at bounding box center [287, 75] width 35 height 17
click at [305, 81] on span "Undo" at bounding box center [287, 75] width 35 height 17
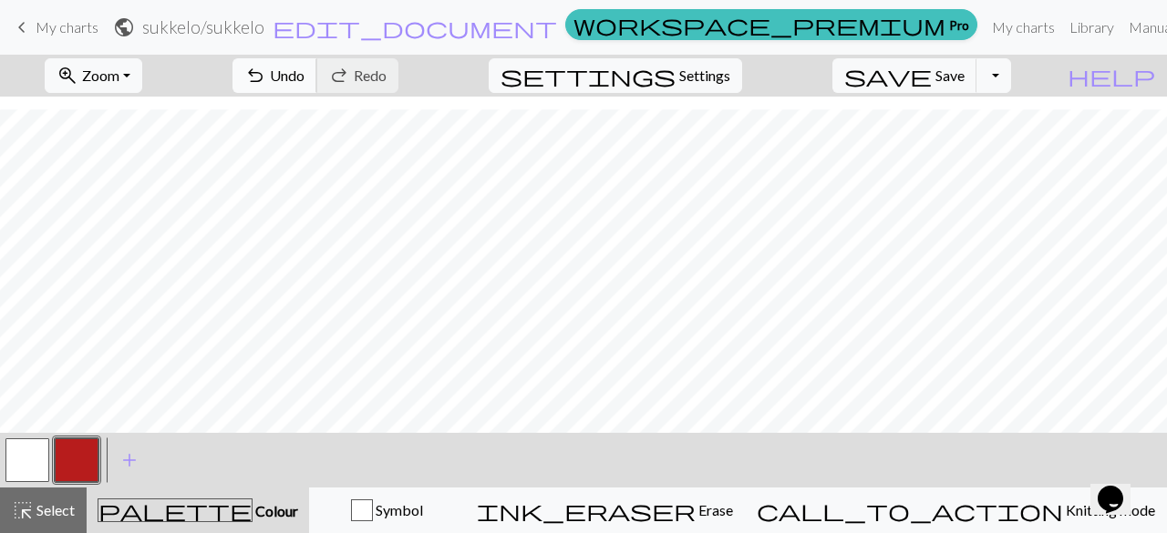
click at [317, 81] on button "undo Undo Undo" at bounding box center [275, 75] width 85 height 35
click at [317, 71] on button "undo Undo Undo" at bounding box center [275, 75] width 85 height 35
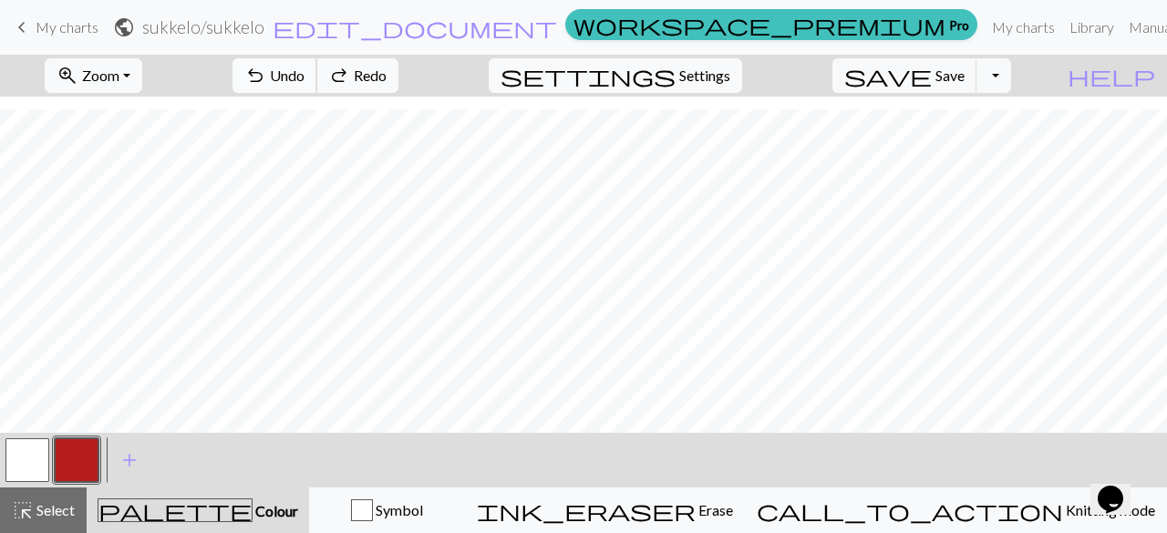
click at [317, 71] on button "undo Undo Undo" at bounding box center [275, 75] width 85 height 35
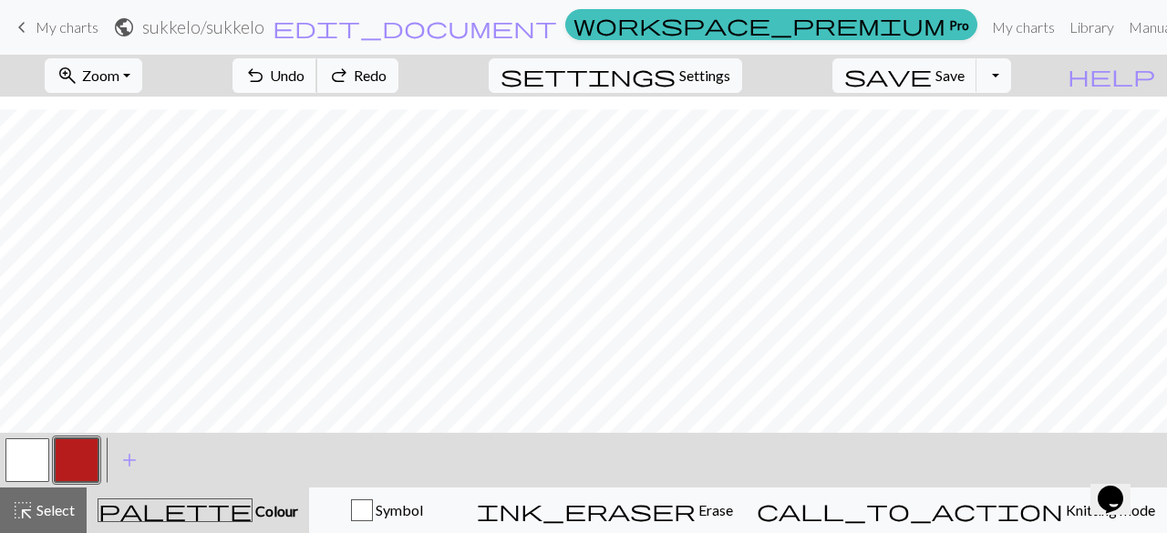
click at [317, 71] on button "undo Undo Undo" at bounding box center [275, 75] width 85 height 35
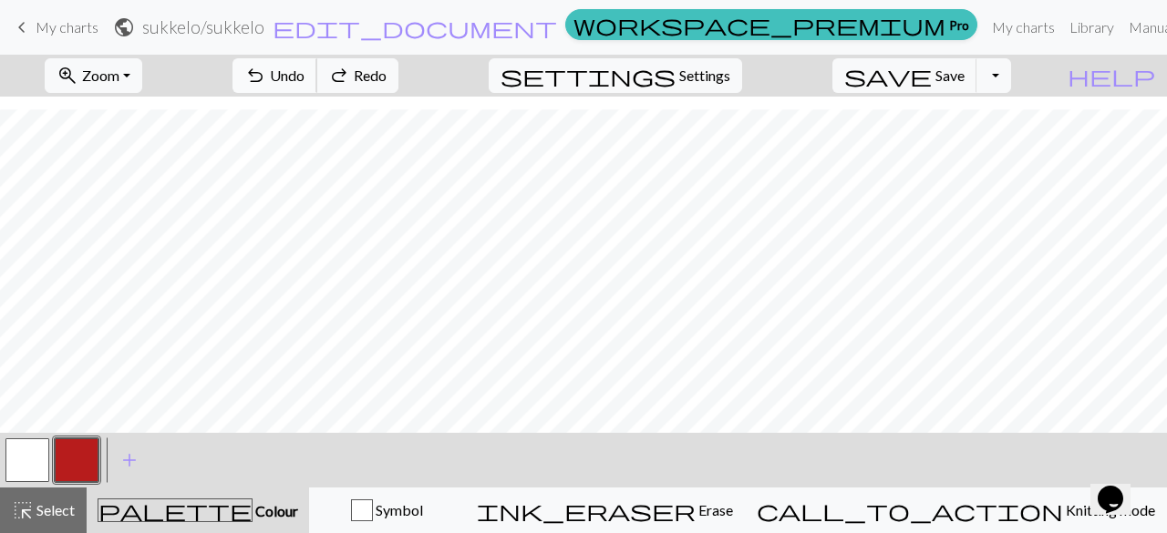
click at [317, 71] on button "undo Undo Undo" at bounding box center [275, 75] width 85 height 35
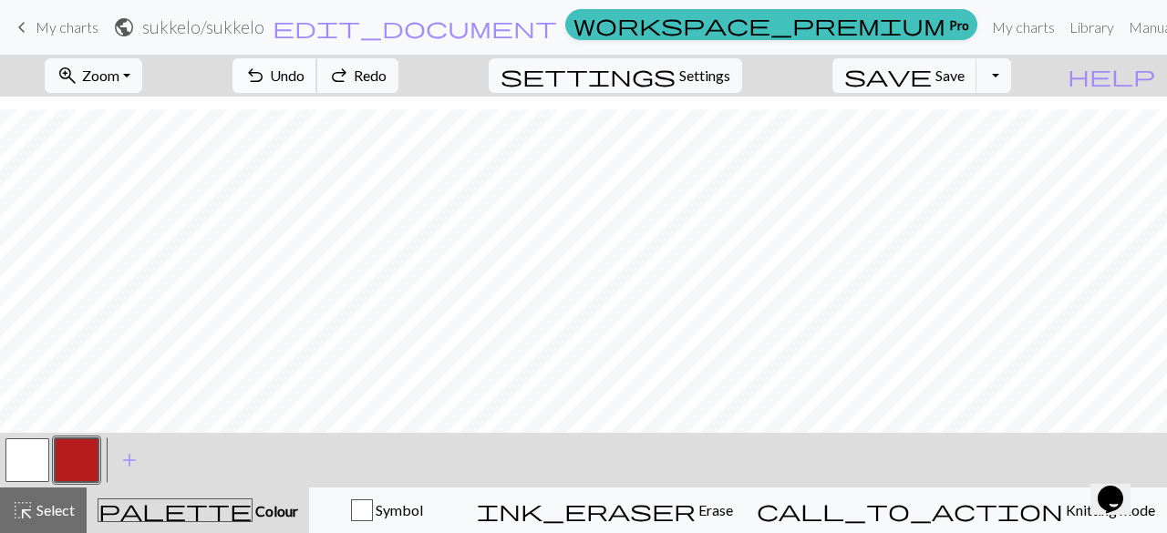
click at [317, 71] on button "undo Undo Undo" at bounding box center [275, 75] width 85 height 35
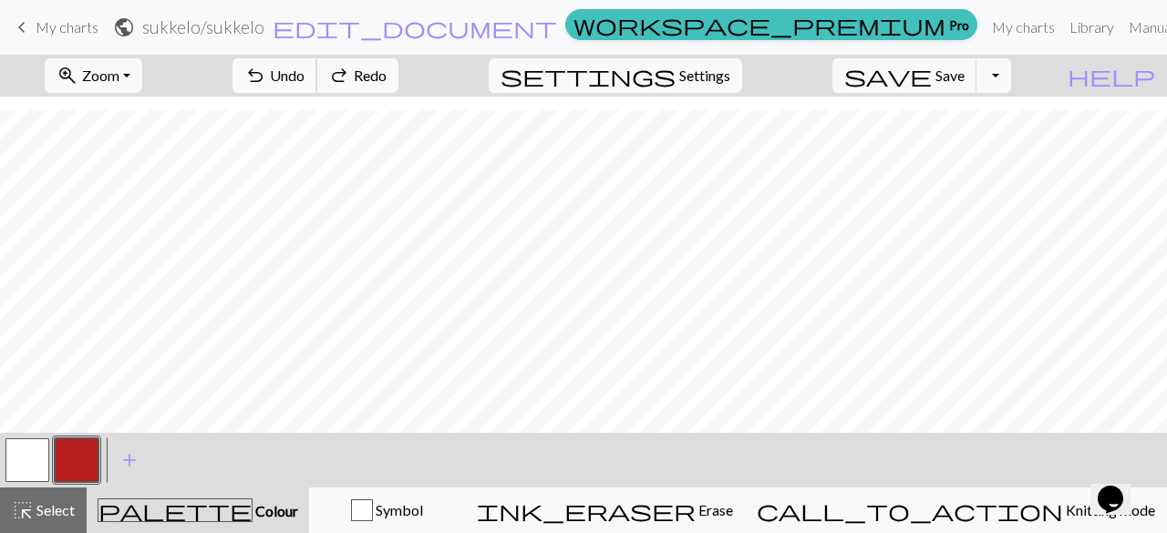
click at [317, 71] on button "undo Undo Undo" at bounding box center [275, 75] width 85 height 35
click at [305, 78] on span "Undo" at bounding box center [287, 75] width 35 height 17
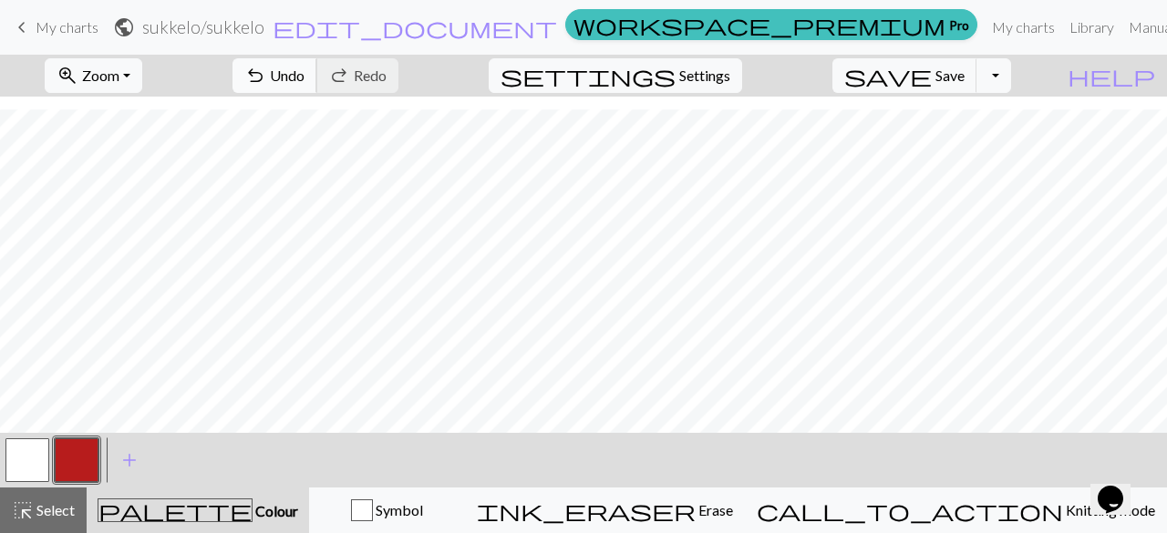
click at [305, 78] on span "Undo" at bounding box center [287, 75] width 35 height 17
click at [266, 67] on span "undo" at bounding box center [255, 76] width 22 height 26
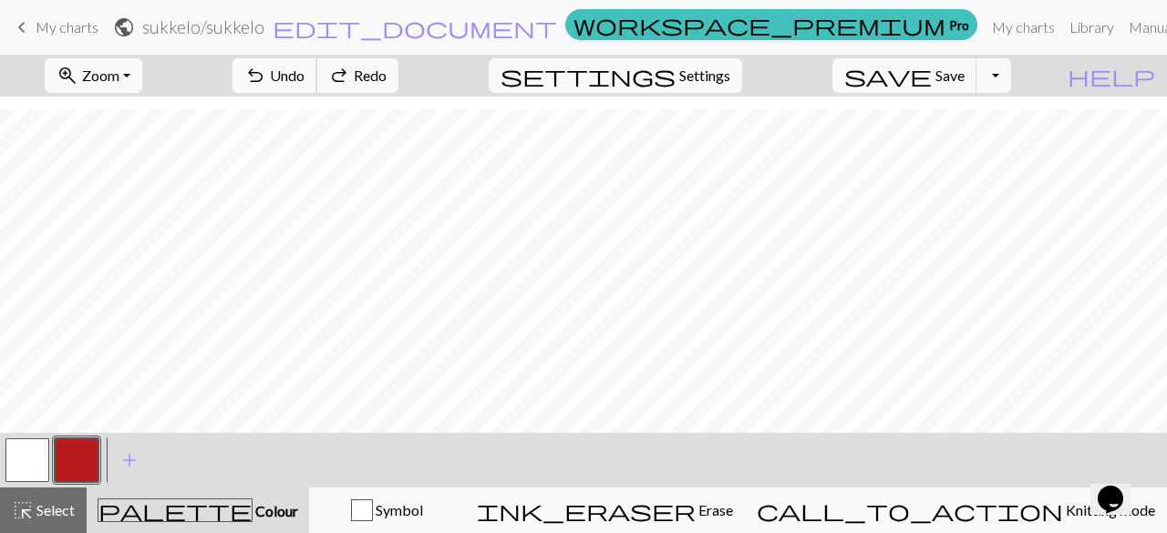
click at [266, 67] on span "undo" at bounding box center [255, 76] width 22 height 26
click at [1011, 82] on button "Toggle Dropdown" at bounding box center [994, 75] width 35 height 35
click at [713, 76] on span "Settings" at bounding box center [704, 76] width 51 height 22
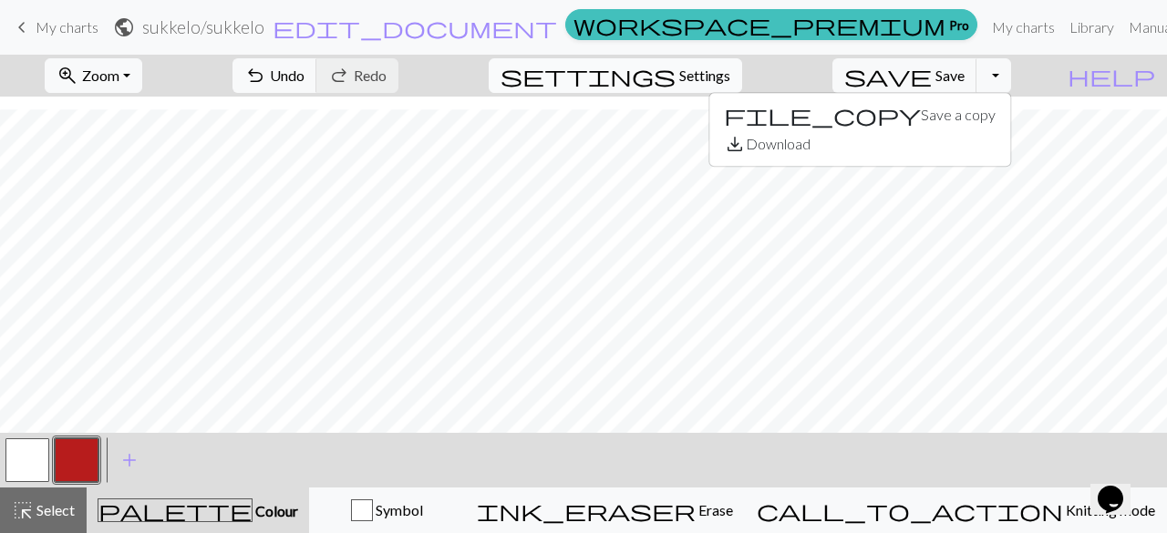
select select "aran"
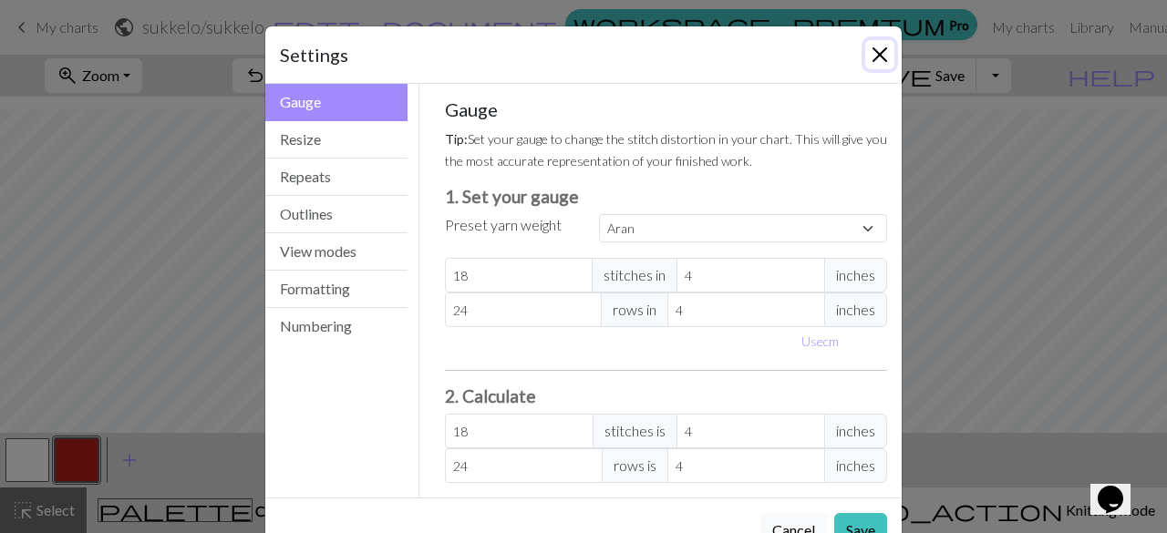
click at [877, 66] on button "Close" at bounding box center [879, 54] width 29 height 29
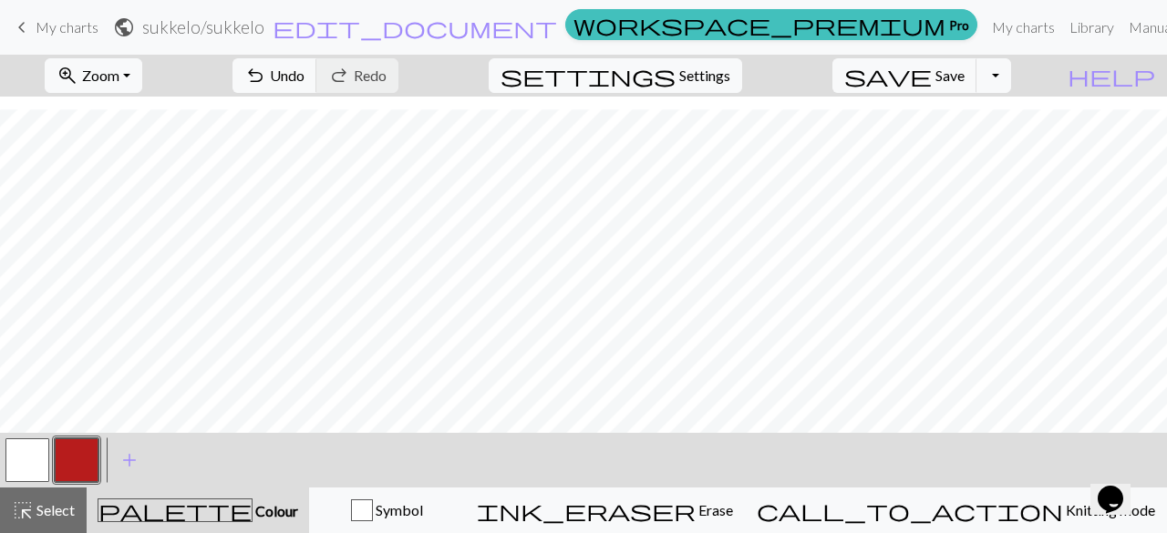
click at [53, 35] on span "My charts" at bounding box center [67, 26] width 63 height 17
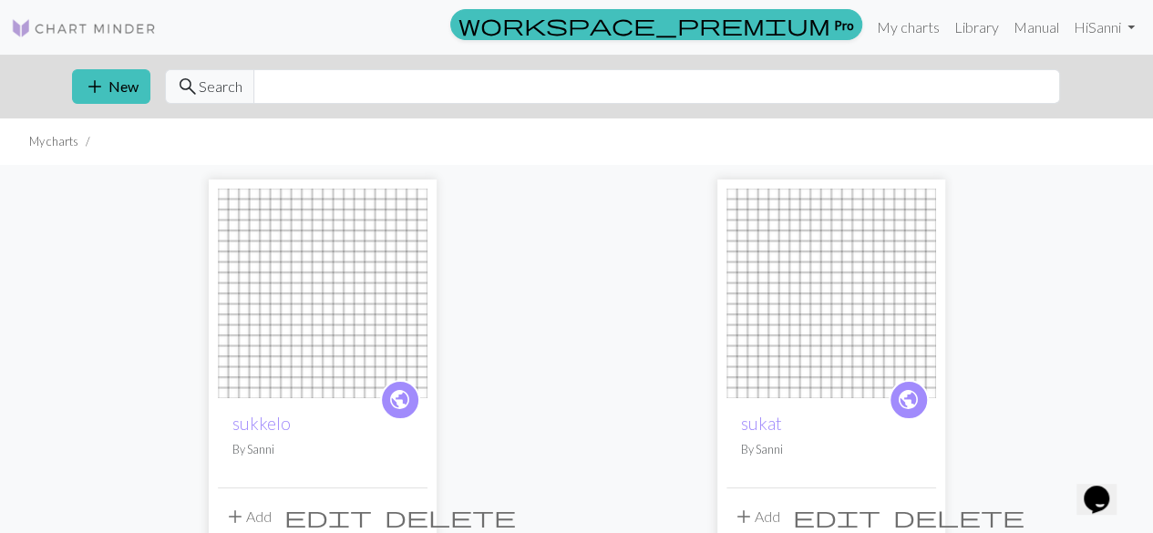
click at [404, 508] on span "delete" at bounding box center [450, 517] width 131 height 26
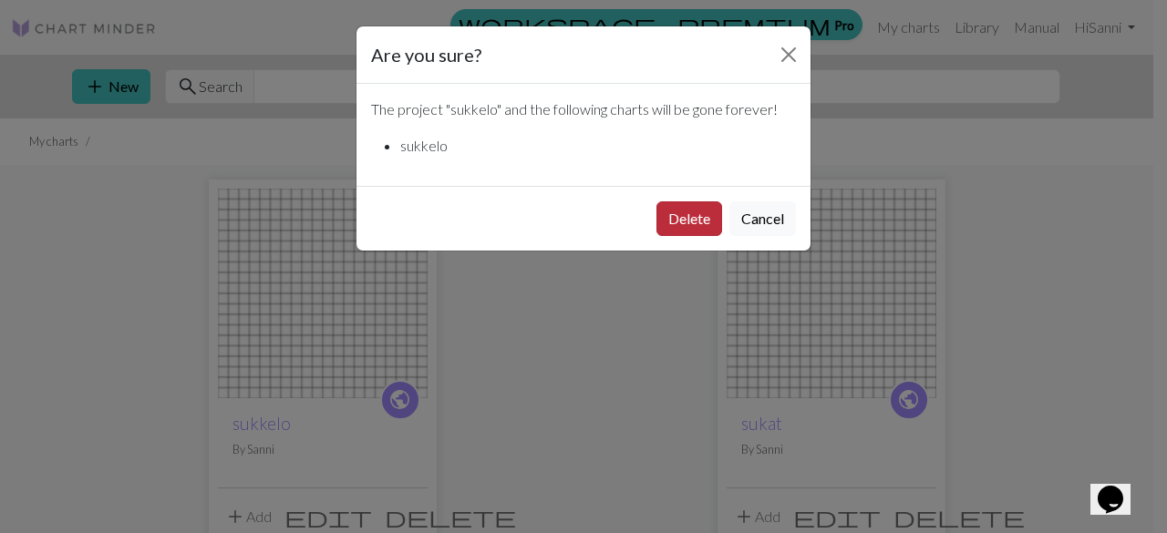
click at [697, 222] on button "Delete" at bounding box center [689, 219] width 66 height 35
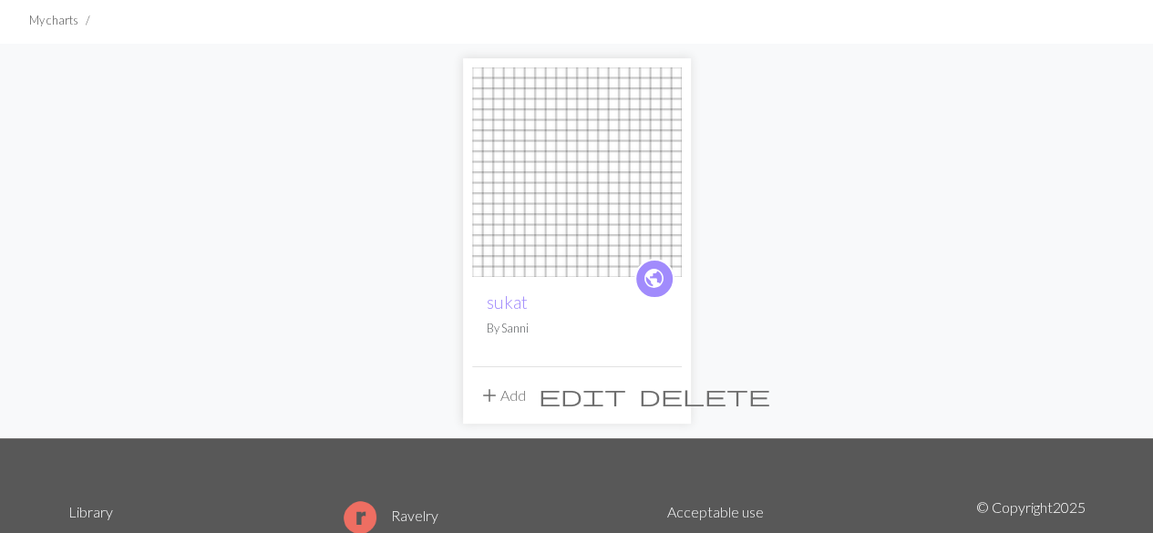
scroll to position [122, 0]
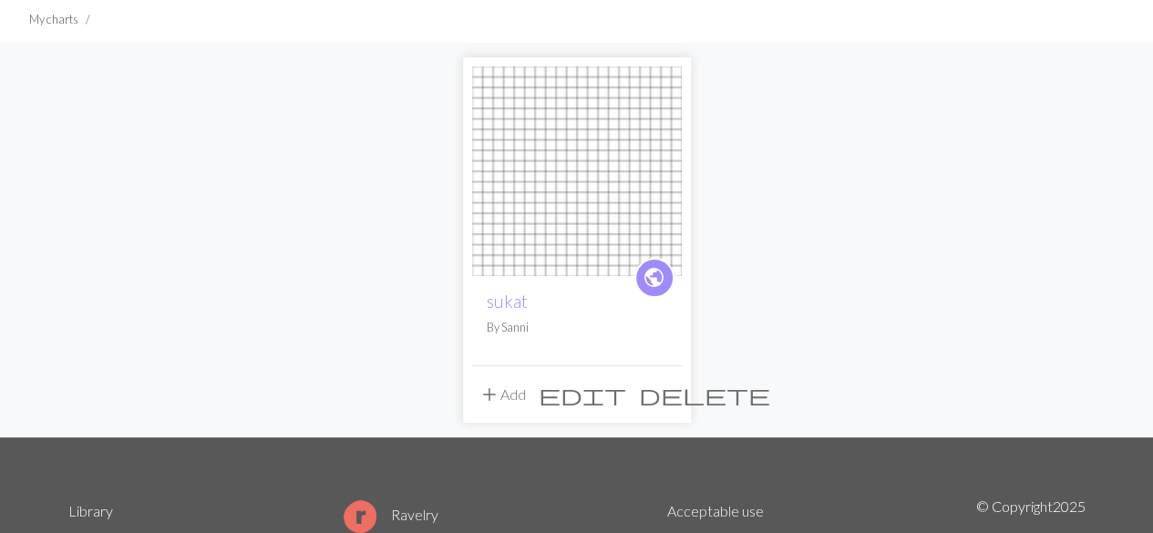
click at [662, 399] on span "delete" at bounding box center [704, 395] width 131 height 26
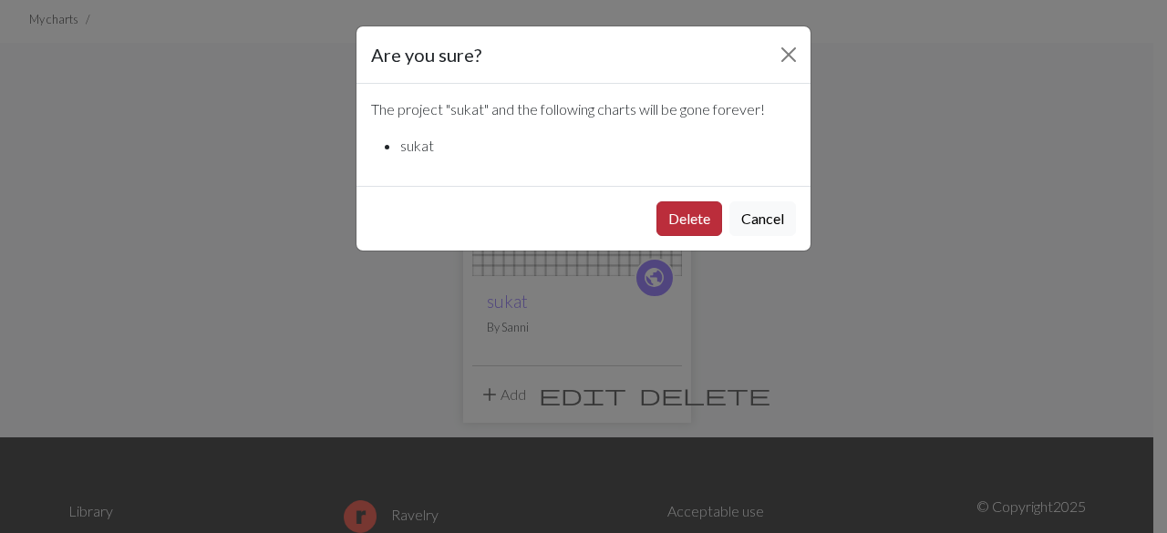
click at [679, 217] on button "Delete" at bounding box center [689, 219] width 66 height 35
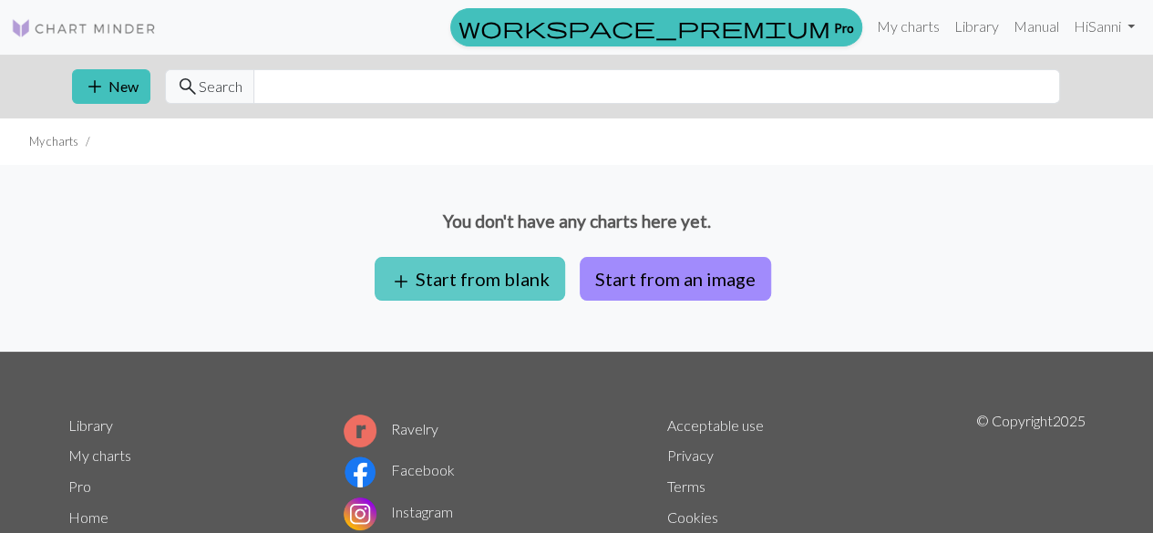
click at [522, 284] on button "add Start from blank" at bounding box center [470, 279] width 191 height 44
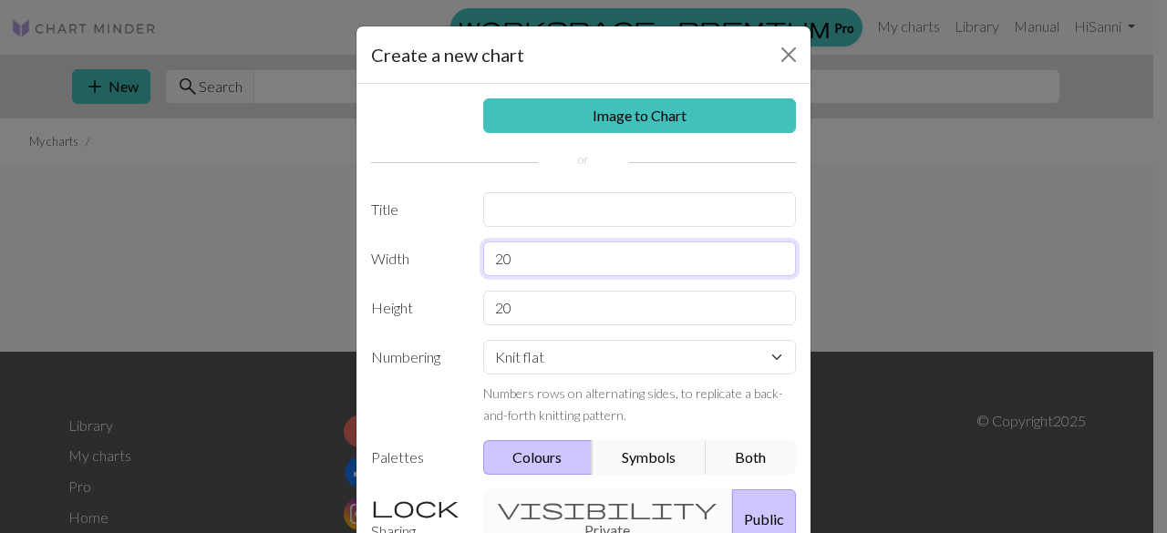
click at [532, 249] on input "20" at bounding box center [640, 259] width 314 height 35
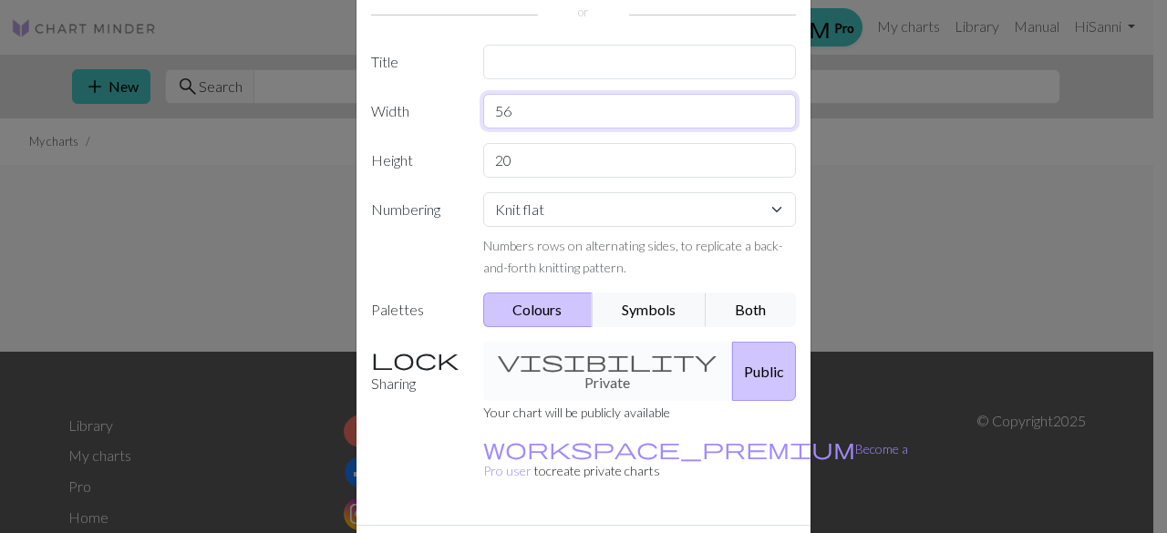
scroll to position [153, 0]
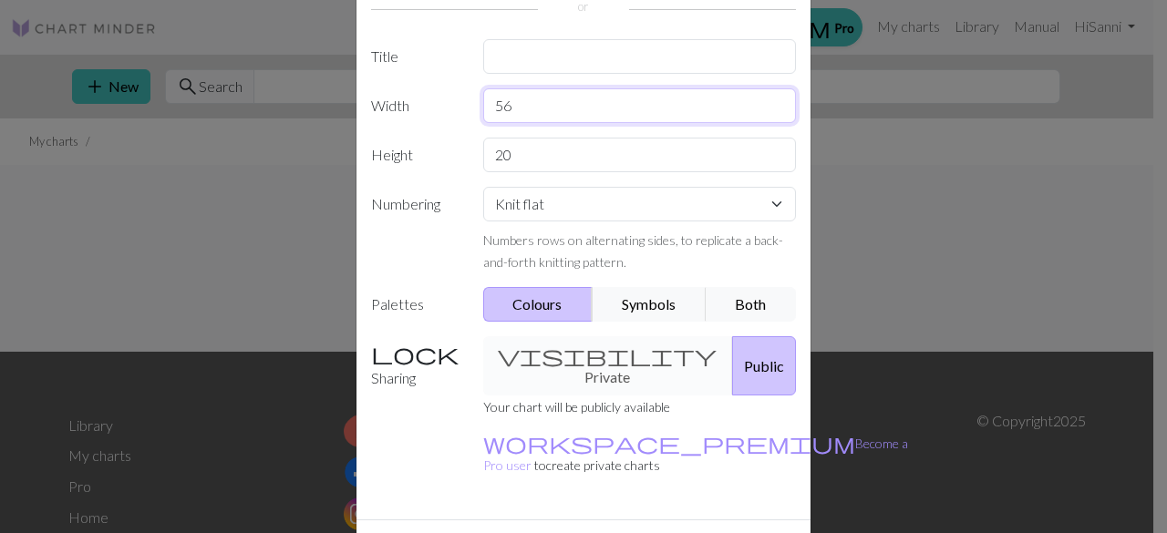
type input "56"
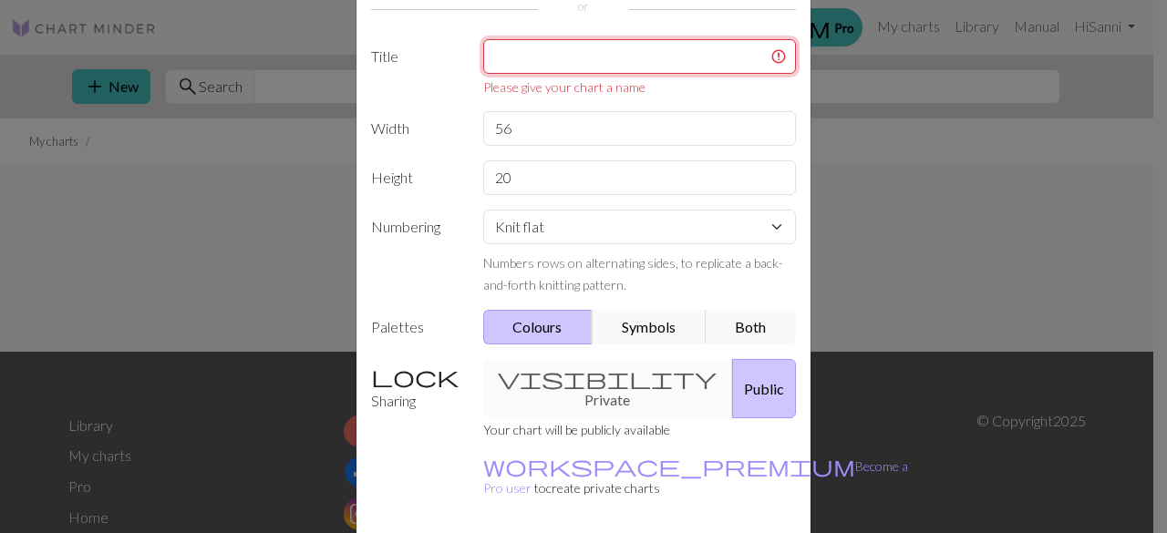
click at [570, 48] on input "text" at bounding box center [640, 56] width 314 height 35
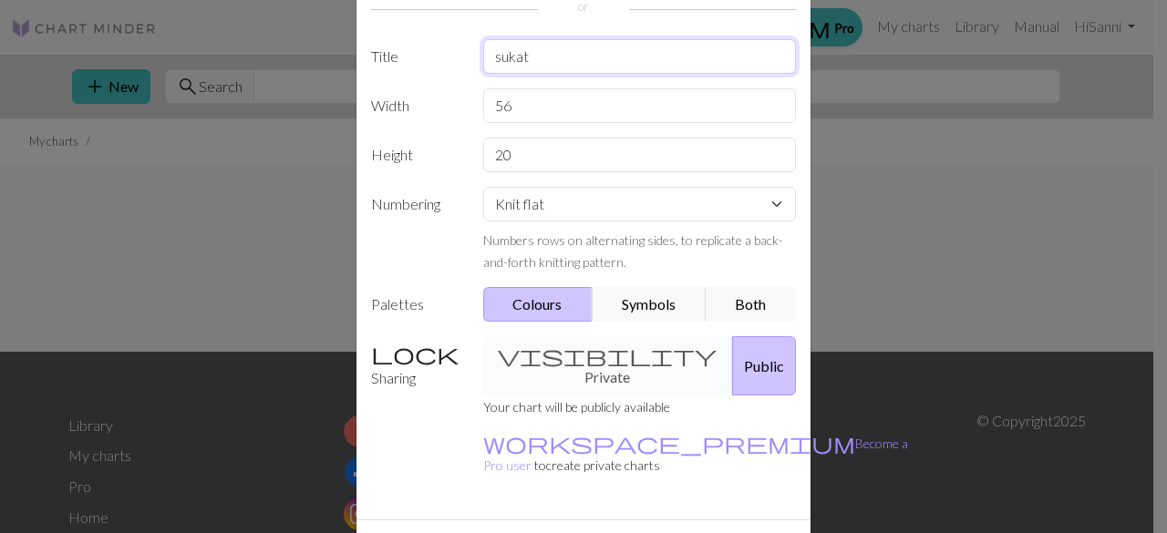
type input "sukat"
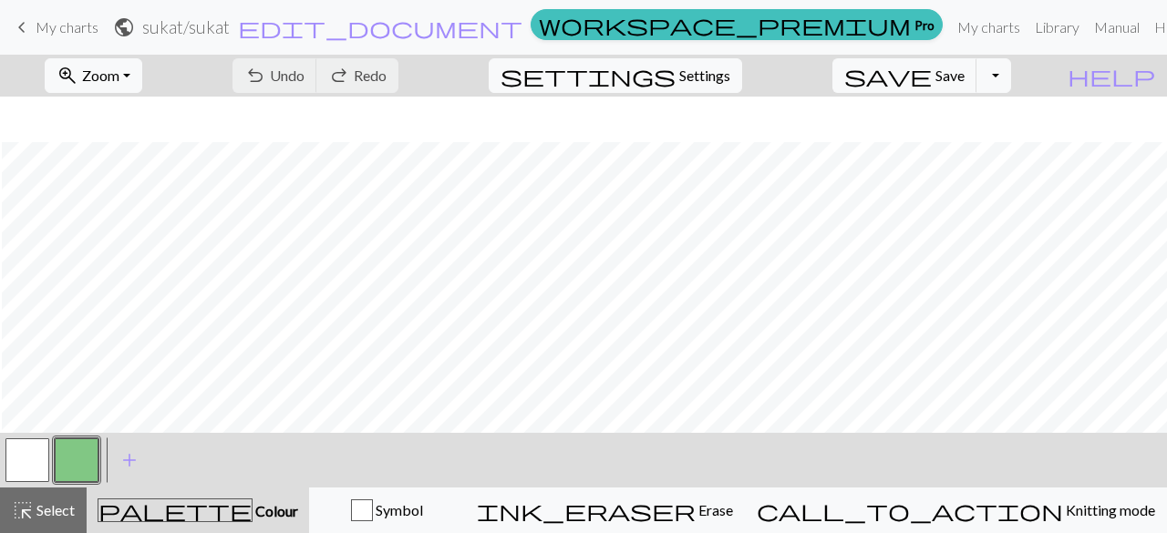
scroll to position [123, 0]
click at [266, 70] on span "undo" at bounding box center [255, 76] width 22 height 26
click at [317, 81] on button "undo Undo Undo" at bounding box center [275, 75] width 85 height 35
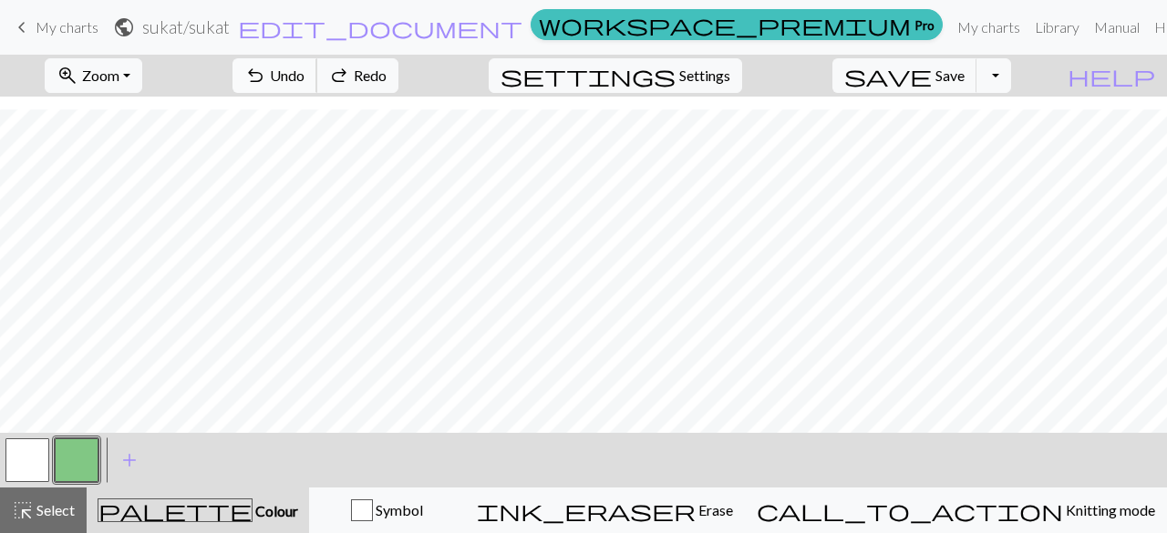
click at [317, 81] on button "undo Undo Undo" at bounding box center [275, 75] width 85 height 35
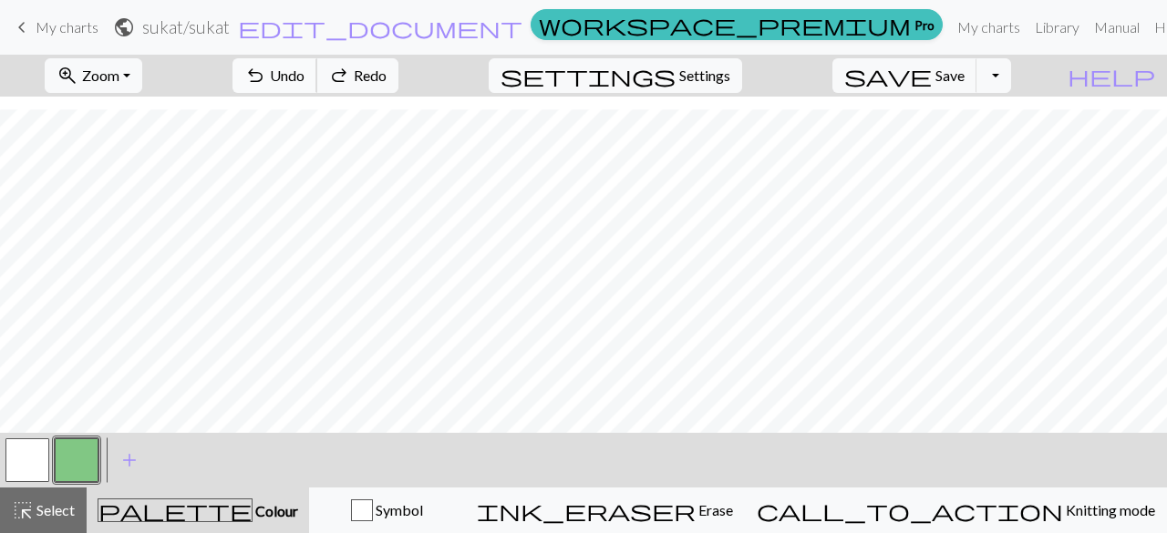
click at [317, 81] on button "undo Undo Undo" at bounding box center [275, 75] width 85 height 35
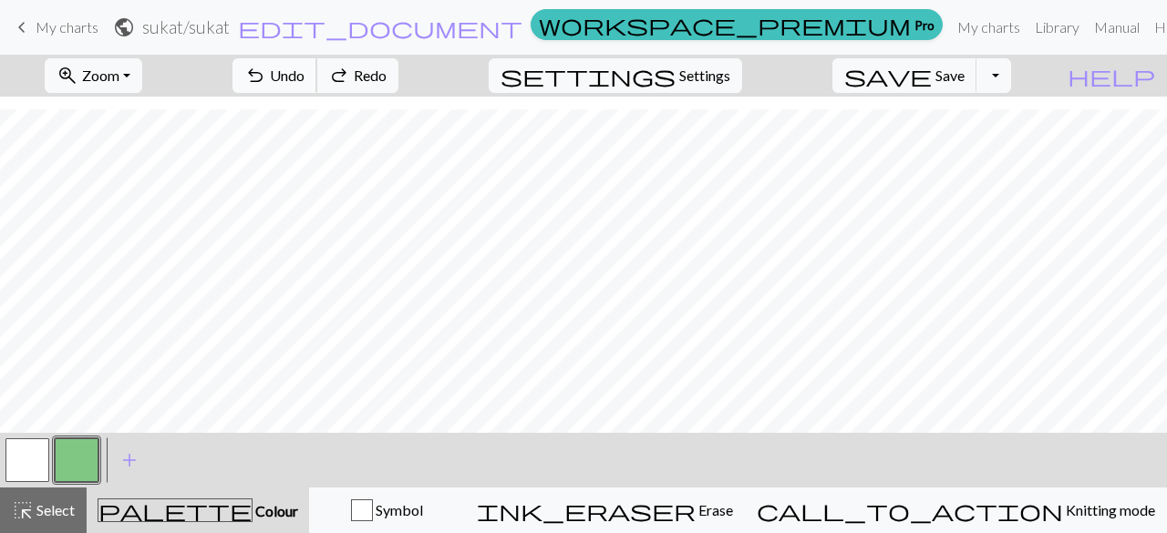
click at [317, 81] on button "undo Undo Undo" at bounding box center [275, 75] width 85 height 35
click at [317, 85] on button "undo Undo Undo" at bounding box center [275, 75] width 85 height 35
click at [393, 85] on div "undo Undo Undo redo Redo Redo" at bounding box center [315, 76] width 193 height 42
click at [305, 71] on span "Undo" at bounding box center [287, 75] width 35 height 17
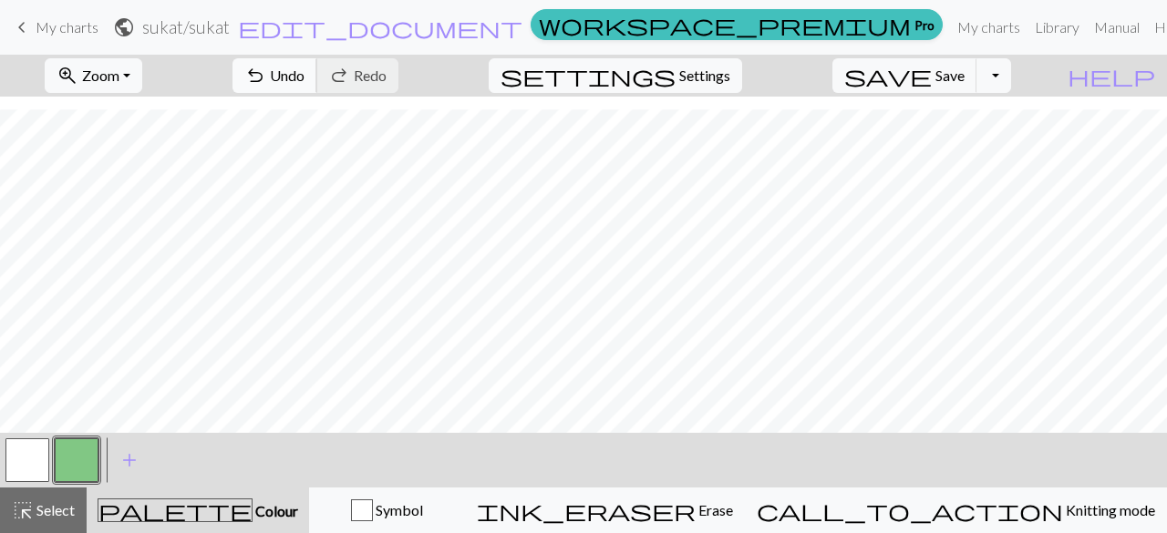
click at [305, 68] on span "Undo" at bounding box center [287, 75] width 35 height 17
click at [266, 78] on span "undo" at bounding box center [255, 76] width 22 height 26
click at [305, 78] on span "Undo" at bounding box center [287, 75] width 35 height 17
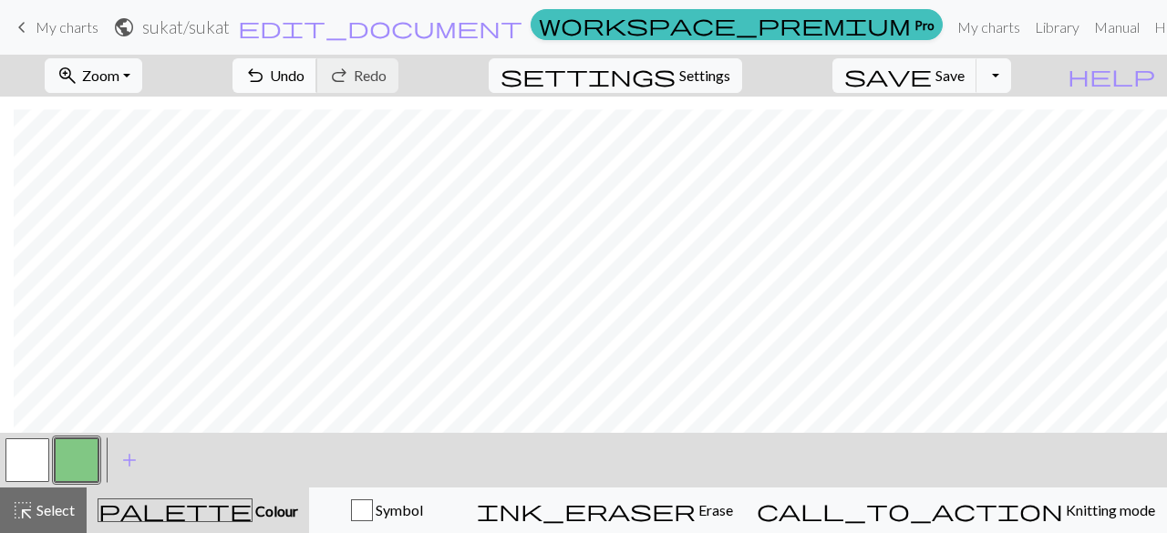
click at [317, 85] on button "undo Undo Undo" at bounding box center [275, 75] width 85 height 35
click at [965, 76] on span "Save" at bounding box center [949, 75] width 29 height 17
